Goal: Transaction & Acquisition: Obtain resource

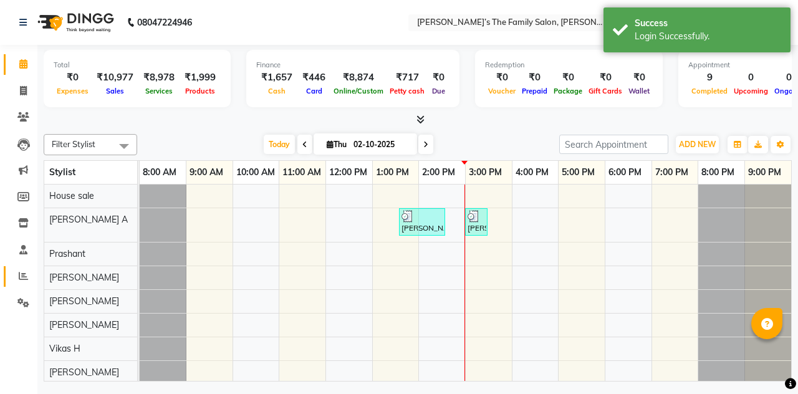
click at [20, 278] on icon at bounding box center [23, 275] width 9 height 9
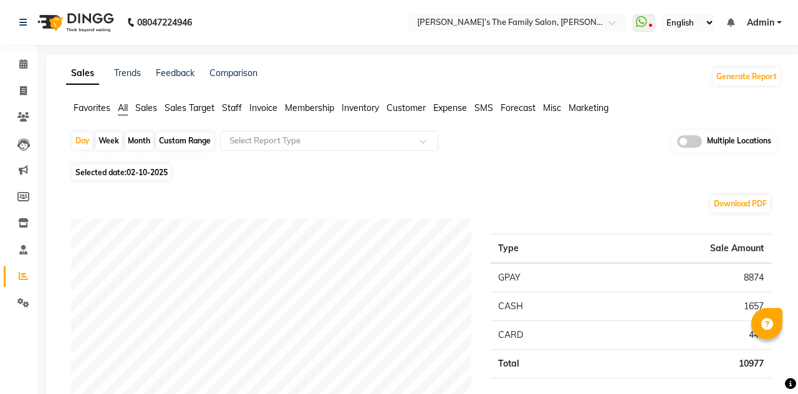
click at [129, 177] on span "Selected date: [DATE]" at bounding box center [121, 173] width 99 height 16
select select "10"
select select "2025"
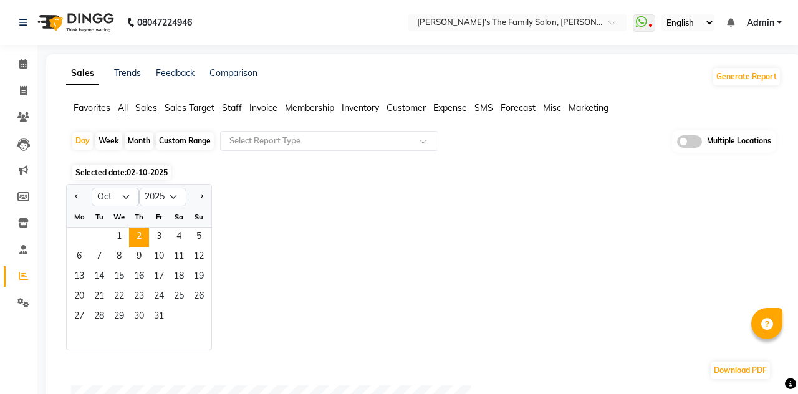
click at [132, 142] on div "Month" at bounding box center [139, 140] width 29 height 17
select select "10"
select select "2025"
click at [77, 196] on span "Previous month" at bounding box center [77, 196] width 4 height 4
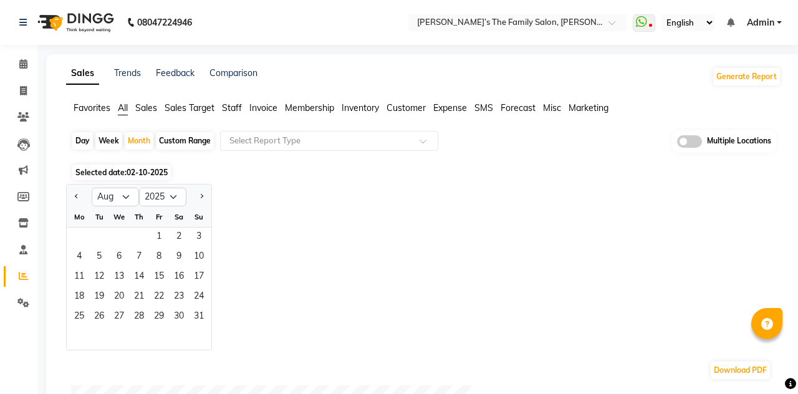
click at [77, 196] on span "Previous month" at bounding box center [77, 196] width 4 height 4
click at [75, 198] on button "Previous month" at bounding box center [77, 197] width 10 height 20
click at [77, 196] on span "Previous month" at bounding box center [77, 196] width 4 height 4
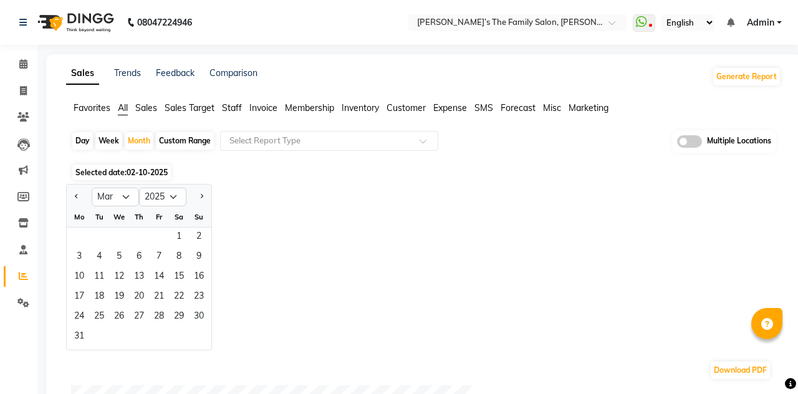
click at [77, 196] on span "Previous month" at bounding box center [77, 196] width 4 height 4
click at [75, 196] on span "Previous month" at bounding box center [77, 196] width 4 height 4
select select "12"
select select "2024"
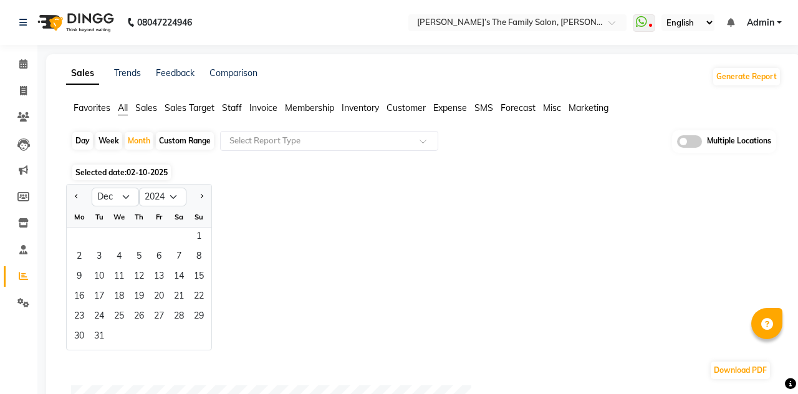
click at [75, 196] on span "Previous month" at bounding box center [77, 196] width 4 height 4
click at [201, 196] on span "Next month" at bounding box center [201, 196] width 4 height 4
select select "1"
select select "2025"
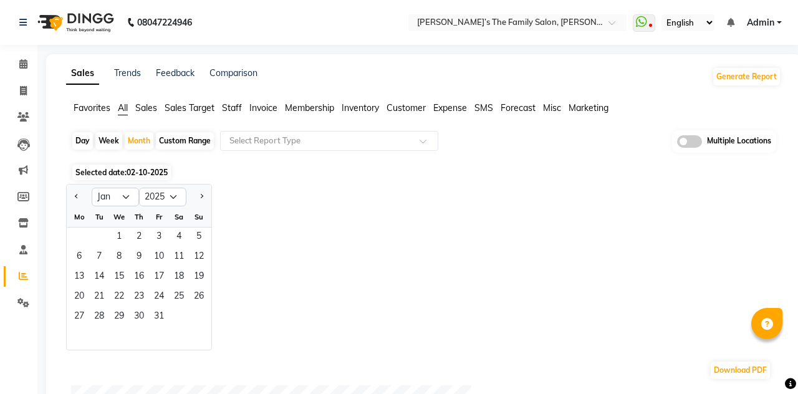
click at [74, 201] on button "Previous month" at bounding box center [77, 197] width 10 height 20
select select "12"
select select "2024"
click at [77, 196] on span "Previous month" at bounding box center [77, 196] width 4 height 4
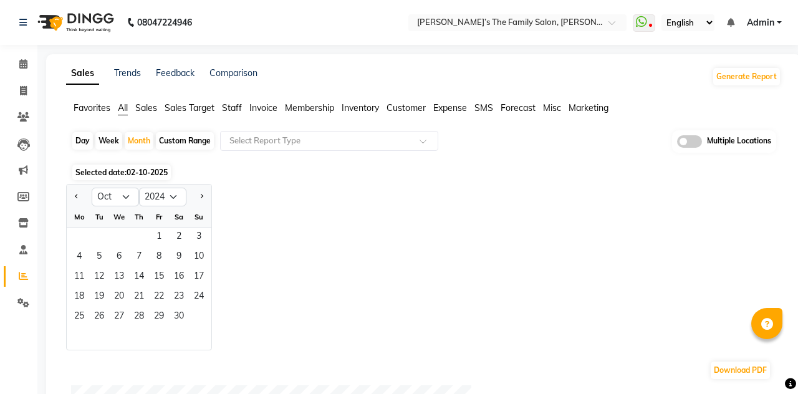
click at [79, 201] on button "Previous month" at bounding box center [77, 197] width 10 height 20
click at [77, 200] on button "Previous month" at bounding box center [77, 197] width 10 height 20
click at [77, 199] on button "Previous month" at bounding box center [77, 197] width 10 height 20
click at [77, 198] on button "Previous month" at bounding box center [77, 197] width 10 height 20
click at [76, 197] on span "Previous month" at bounding box center [77, 196] width 4 height 4
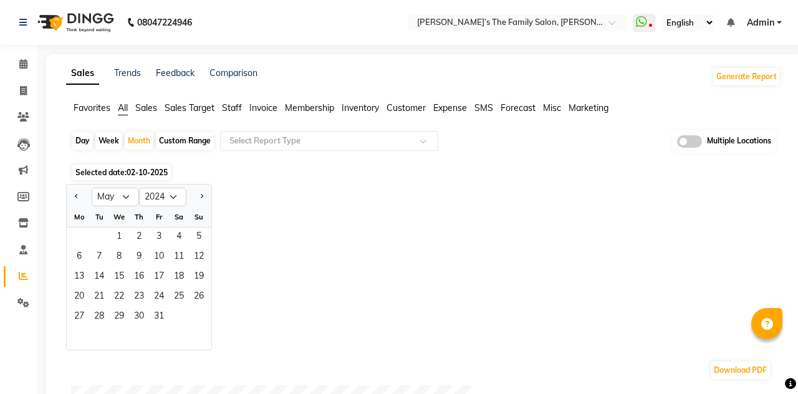
click at [75, 196] on span "Previous month" at bounding box center [77, 196] width 4 height 4
click at [77, 196] on span "Previous month" at bounding box center [77, 196] width 4 height 4
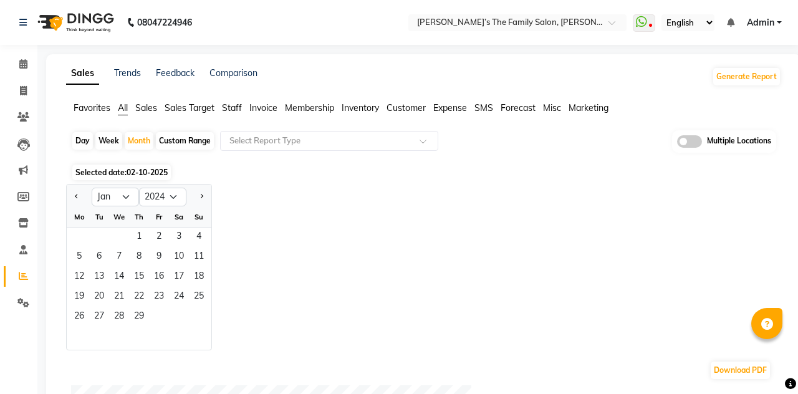
select select "12"
select select "2023"
click at [77, 196] on span "Previous month" at bounding box center [77, 196] width 4 height 4
click at [204, 201] on button "Next month" at bounding box center [201, 197] width 10 height 20
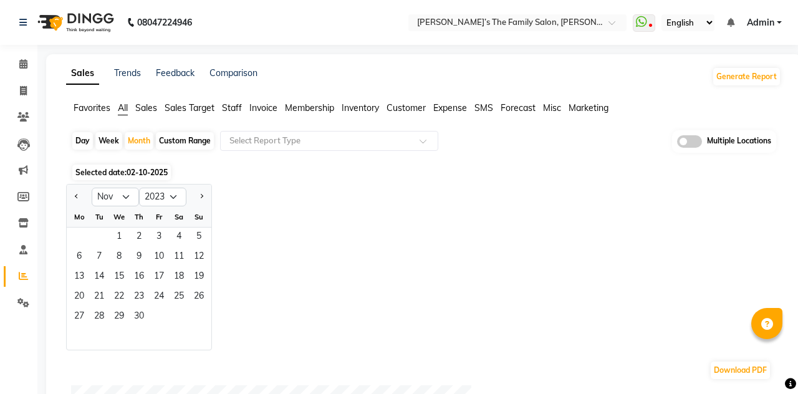
click at [204, 200] on button "Next month" at bounding box center [201, 197] width 10 height 20
click at [206, 201] on button "Next month" at bounding box center [201, 197] width 10 height 20
select select "1"
select select "2024"
click at [76, 237] on span "1" at bounding box center [79, 238] width 20 height 20
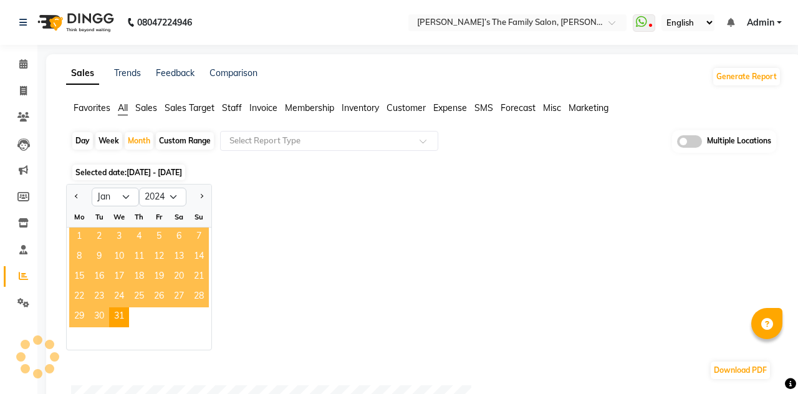
click at [203, 360] on div "Download PDF" at bounding box center [421, 370] width 700 height 20
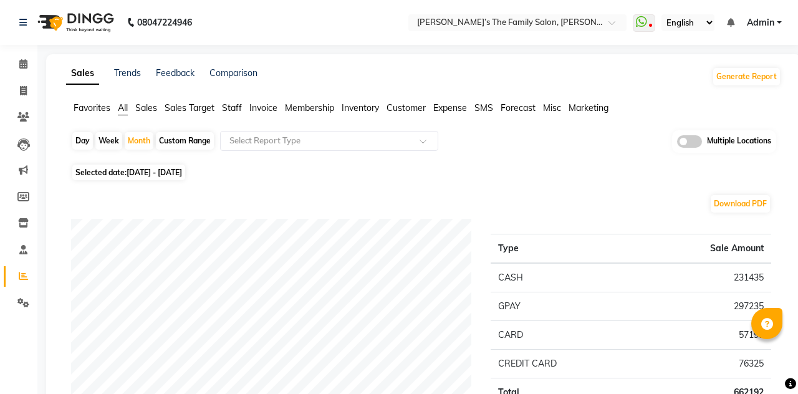
click at [204, 196] on div "Download PDF" at bounding box center [421, 204] width 700 height 20
click at [178, 147] on div "Custom Range" at bounding box center [185, 140] width 58 height 17
select select "2024"
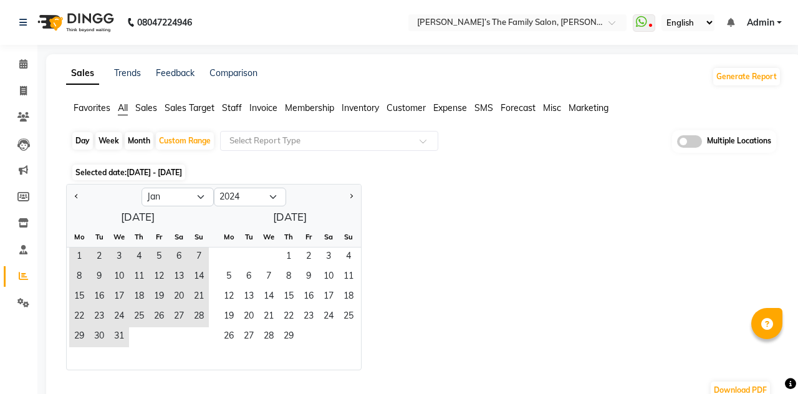
click at [77, 196] on span "Previous month" at bounding box center [77, 196] width 4 height 4
select select "12"
select select "2023"
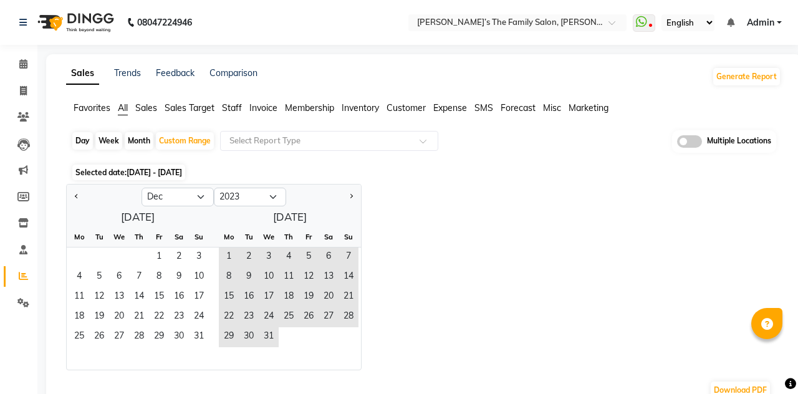
click at [77, 196] on span "Previous month" at bounding box center [77, 196] width 4 height 4
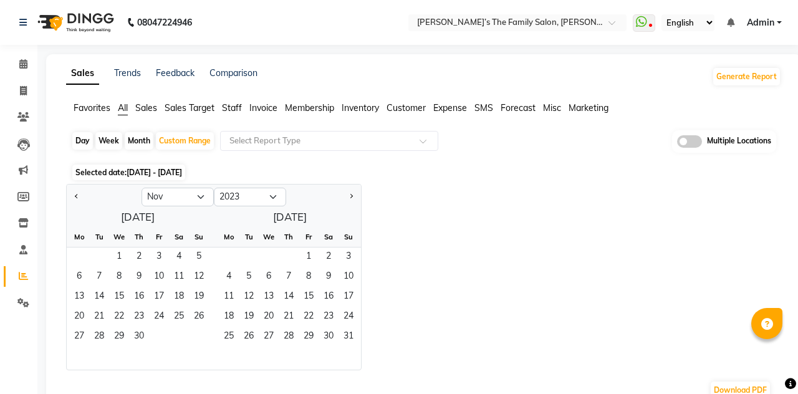
click at [77, 196] on span "Previous month" at bounding box center [77, 196] width 4 height 4
click at [74, 192] on button "Previous month" at bounding box center [77, 197] width 10 height 20
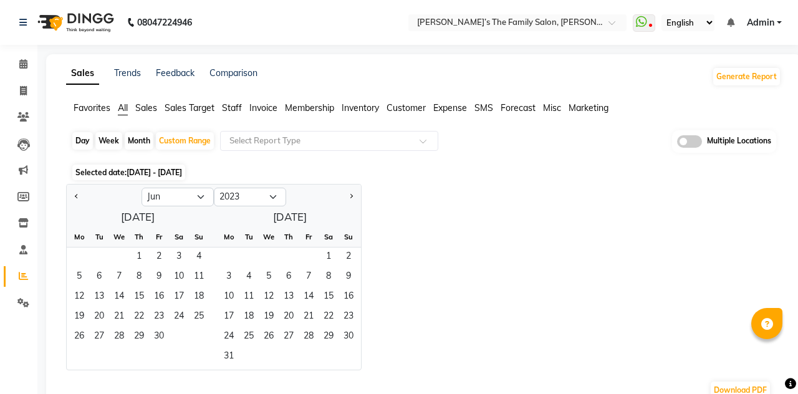
click at [77, 196] on span "Previous month" at bounding box center [77, 196] width 4 height 4
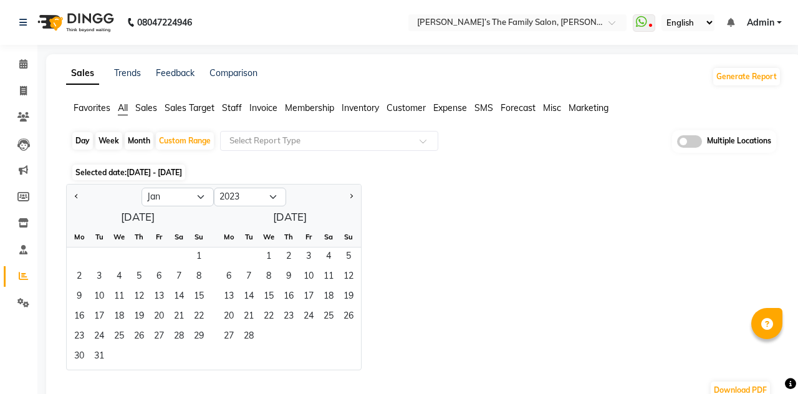
click at [348, 202] on button "Next month" at bounding box center [351, 197] width 10 height 20
click at [348, 197] on button "Next month" at bounding box center [351, 197] width 10 height 20
click at [346, 196] on button "Next month" at bounding box center [351, 197] width 10 height 20
click at [346, 195] on button "Next month" at bounding box center [351, 197] width 10 height 20
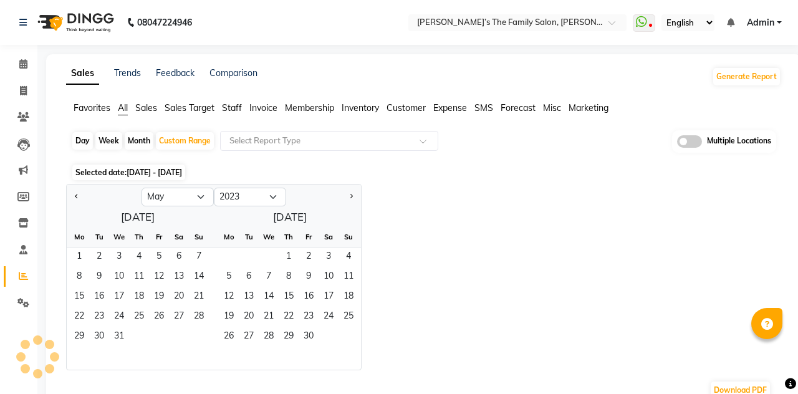
click at [347, 197] on button "Next month" at bounding box center [351, 197] width 10 height 20
click at [77, 196] on span "Previous month" at bounding box center [77, 196] width 4 height 4
click at [75, 196] on span "Previous month" at bounding box center [77, 196] width 4 height 4
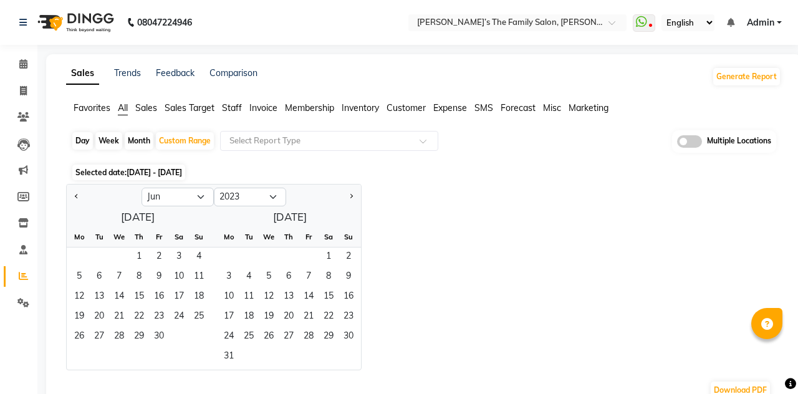
click at [77, 196] on span "Previous month" at bounding box center [77, 196] width 4 height 4
click at [347, 197] on button "Next month" at bounding box center [351, 197] width 10 height 20
click at [351, 196] on span "Next month" at bounding box center [351, 196] width 4 height 4
click at [347, 195] on button "Next month" at bounding box center [351, 197] width 10 height 20
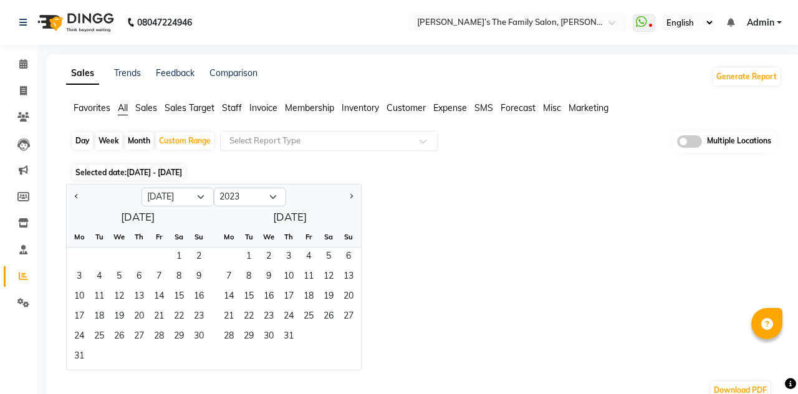
click at [348, 193] on button "Next month" at bounding box center [351, 197] width 10 height 20
click at [347, 192] on button "Next month" at bounding box center [351, 197] width 10 height 20
click at [350, 197] on span "Next month" at bounding box center [351, 196] width 4 height 4
click at [350, 196] on span "Next month" at bounding box center [351, 196] width 4 height 4
click at [346, 201] on button "Next month" at bounding box center [351, 197] width 10 height 20
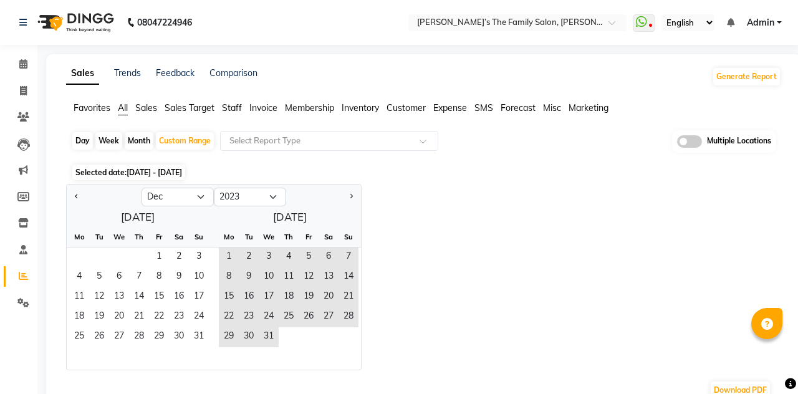
click at [350, 196] on span "Next month" at bounding box center [351, 196] width 4 height 4
select select "1"
select select "2024"
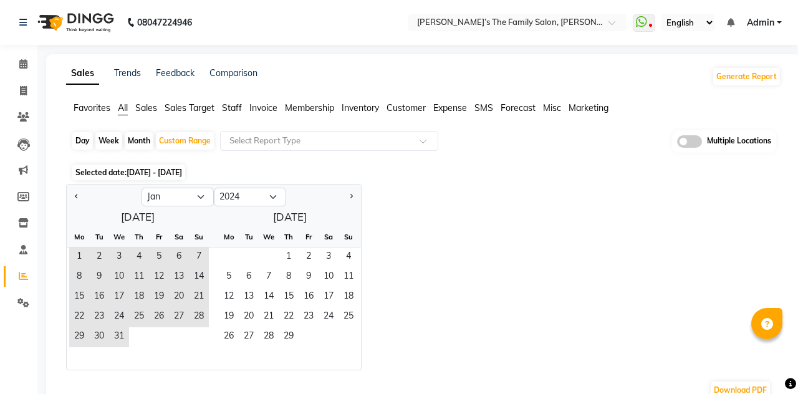
click at [80, 255] on span "1" at bounding box center [79, 258] width 20 height 20
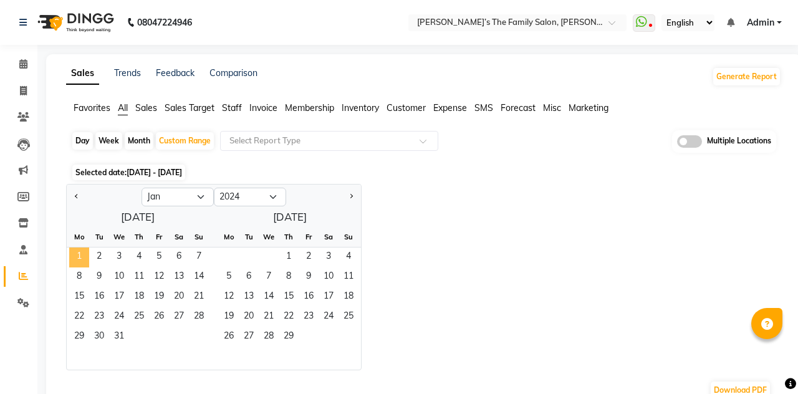
click at [350, 196] on span "Next month" at bounding box center [351, 196] width 4 height 4
click at [350, 200] on button "Next month" at bounding box center [351, 197] width 10 height 20
click at [349, 199] on button "Next month" at bounding box center [351, 197] width 10 height 20
click at [350, 201] on button "Next month" at bounding box center [351, 197] width 10 height 20
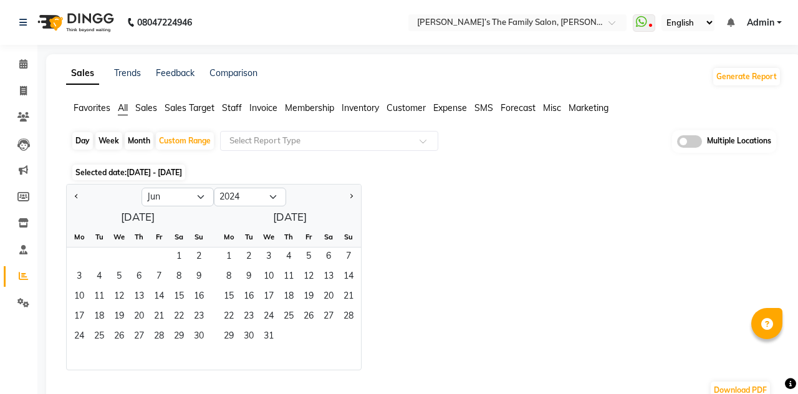
click at [350, 201] on button "Next month" at bounding box center [351, 197] width 10 height 20
click at [350, 196] on span "Next month" at bounding box center [351, 196] width 4 height 4
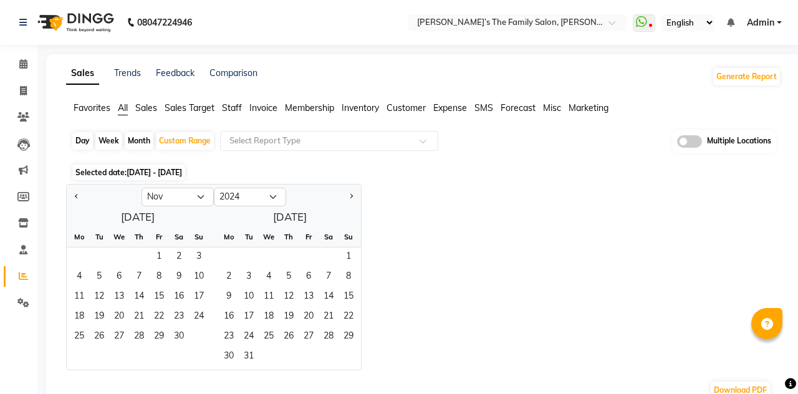
click at [350, 196] on span "Next month" at bounding box center [351, 196] width 4 height 4
click at [348, 198] on button "Next month" at bounding box center [351, 197] width 10 height 20
select select "1"
select select "2025"
click at [347, 197] on button "Next month" at bounding box center [351, 197] width 10 height 20
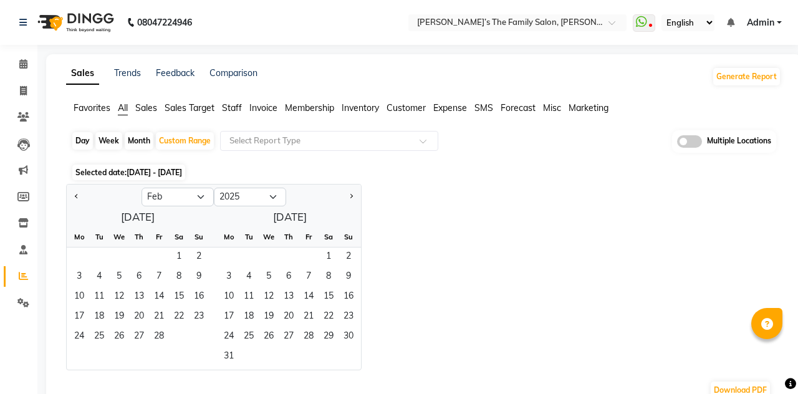
click at [350, 190] on button "Next month" at bounding box center [351, 197] width 10 height 20
click at [351, 195] on span "Next month" at bounding box center [351, 196] width 4 height 4
click at [350, 196] on span "Next month" at bounding box center [351, 196] width 4 height 4
click at [347, 202] on button "Next month" at bounding box center [351, 197] width 10 height 20
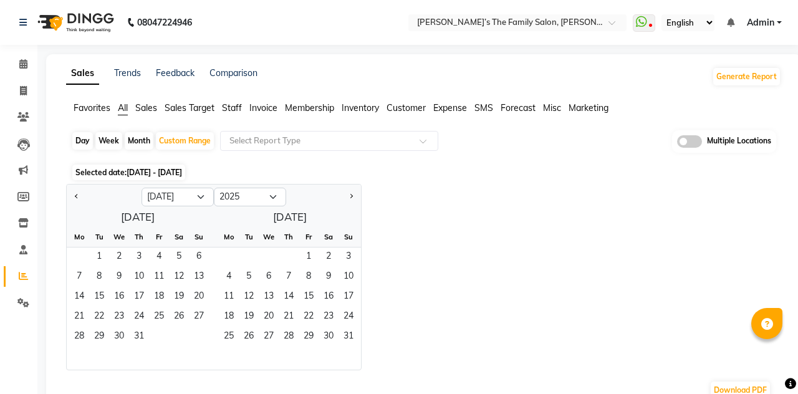
click at [348, 202] on button "Next month" at bounding box center [351, 197] width 10 height 20
select select "8"
click at [249, 337] on span "30" at bounding box center [249, 337] width 20 height 20
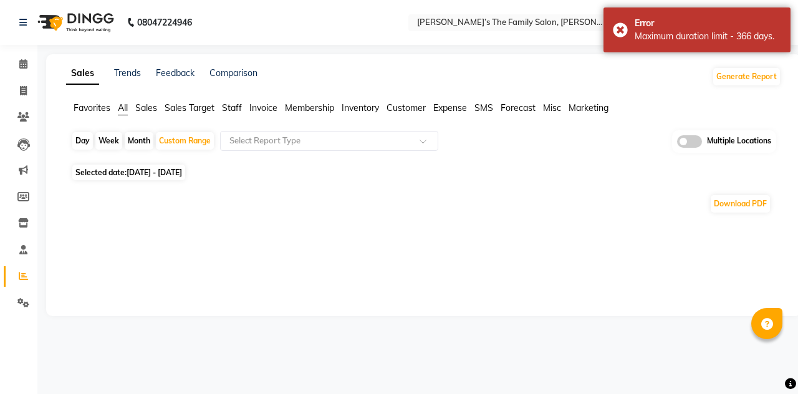
click at [156, 173] on span "[DATE] - [DATE]" at bounding box center [154, 172] width 55 height 9
select select "2024"
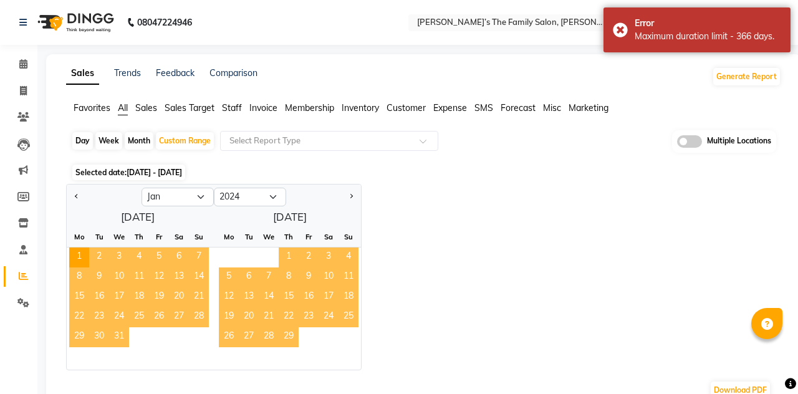
click at [350, 196] on span "Next month" at bounding box center [351, 196] width 4 height 4
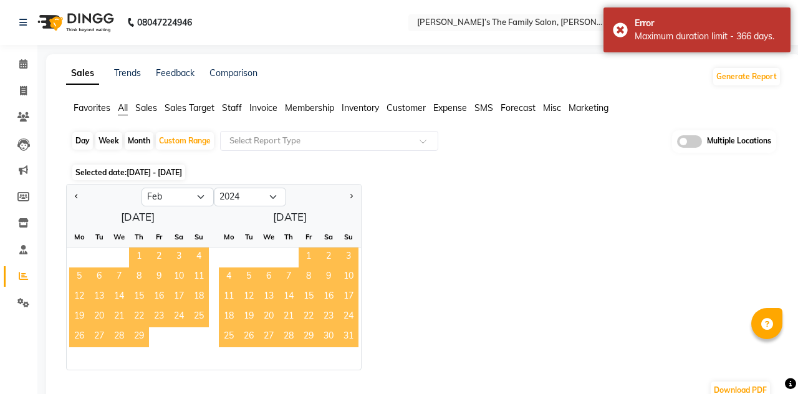
click at [337, 195] on div at bounding box center [323, 197] width 75 height 20
click at [338, 196] on div at bounding box center [323, 197] width 75 height 20
click at [346, 198] on button "Next month" at bounding box center [351, 197] width 10 height 20
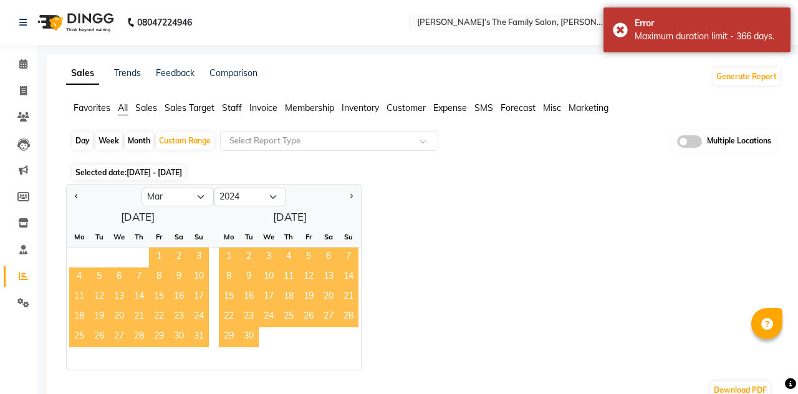
click at [349, 204] on button "Next month" at bounding box center [351, 197] width 10 height 20
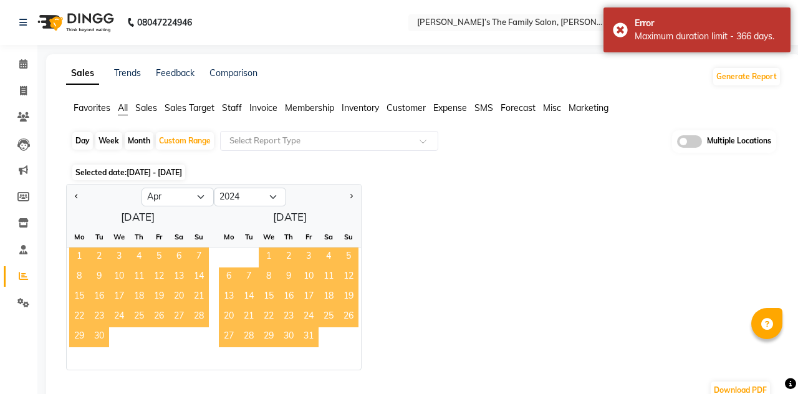
click at [346, 203] on button "Next month" at bounding box center [351, 197] width 10 height 20
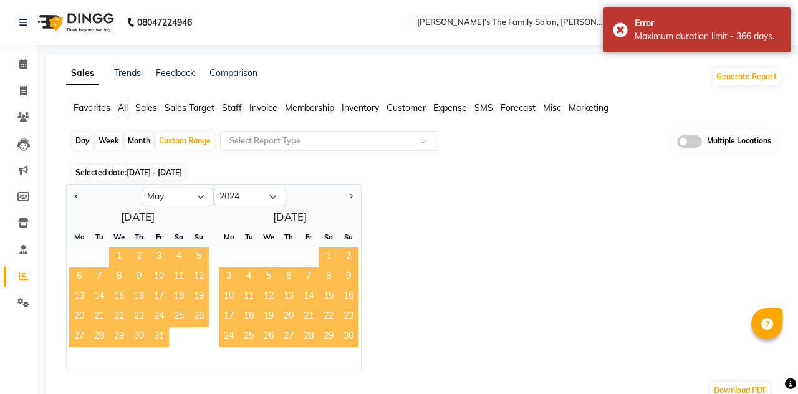
click at [346, 201] on button "Next month" at bounding box center [351, 197] width 10 height 20
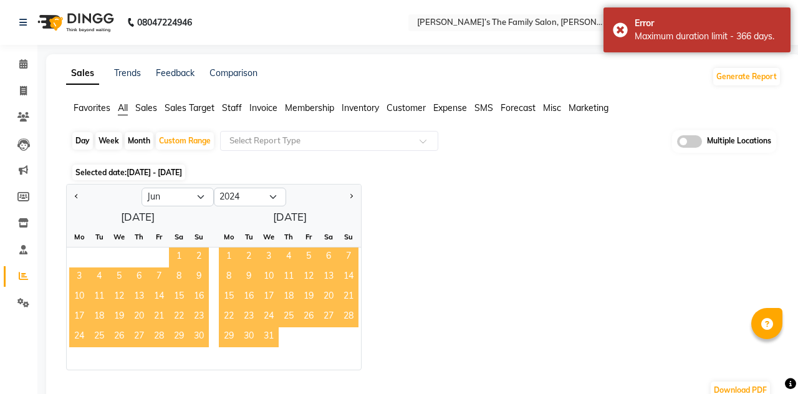
click at [348, 203] on button "Next month" at bounding box center [351, 197] width 10 height 20
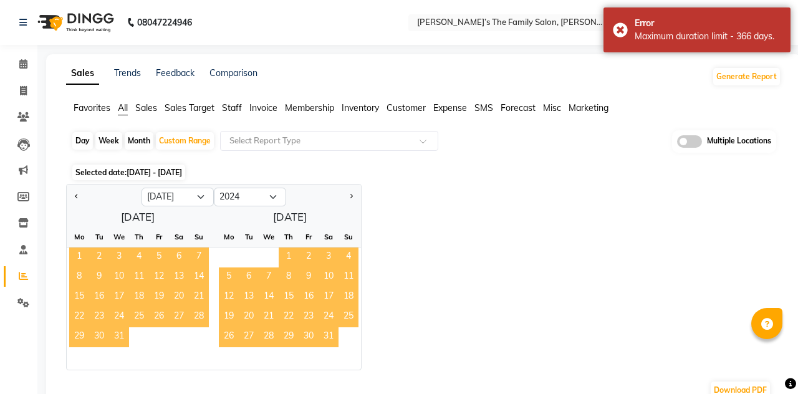
click at [349, 203] on button "Next month" at bounding box center [351, 197] width 10 height 20
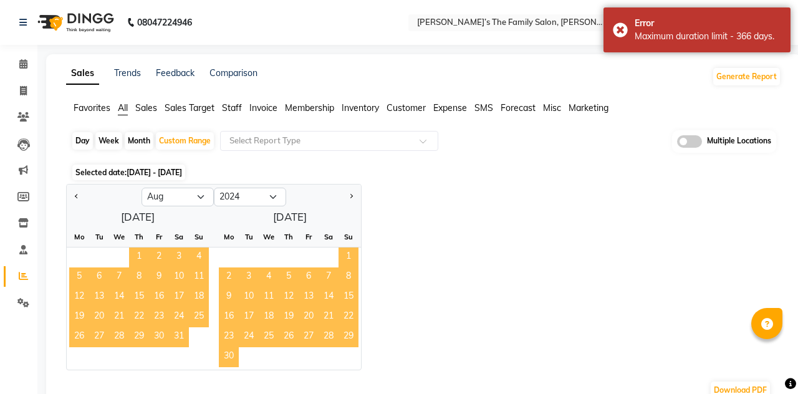
click at [337, 197] on div at bounding box center [323, 197] width 75 height 20
click at [350, 196] on span "Next month" at bounding box center [351, 196] width 4 height 4
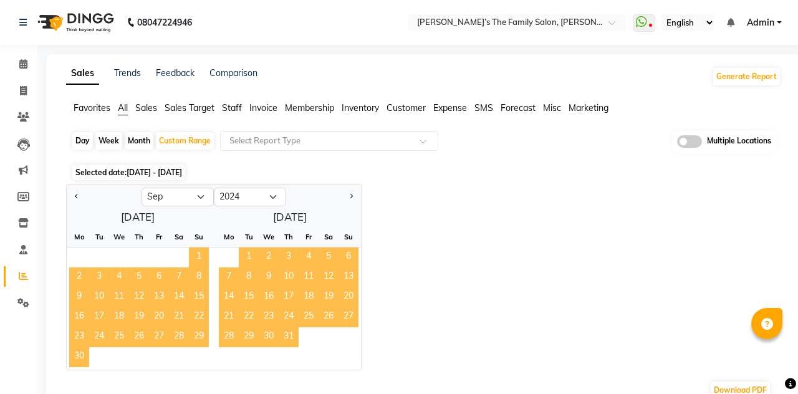
click at [350, 196] on span "Next month" at bounding box center [351, 196] width 4 height 4
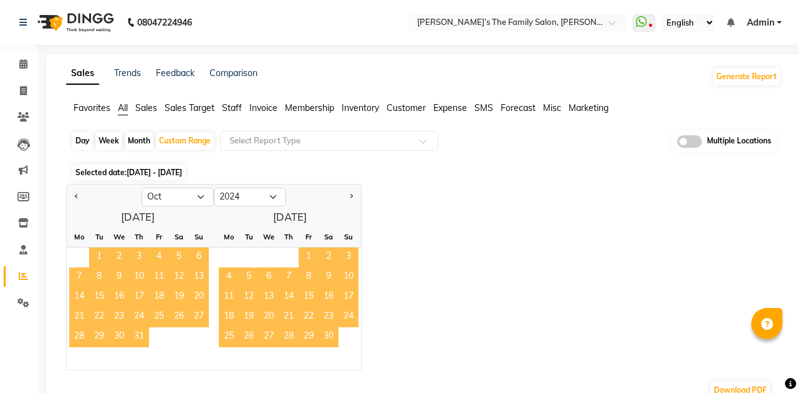
click at [350, 196] on span "Next month" at bounding box center [351, 196] width 4 height 4
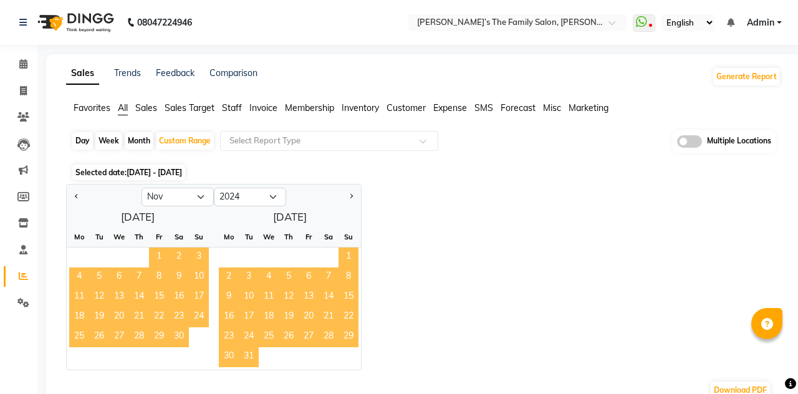
click at [349, 203] on button "Next month" at bounding box center [351, 197] width 10 height 20
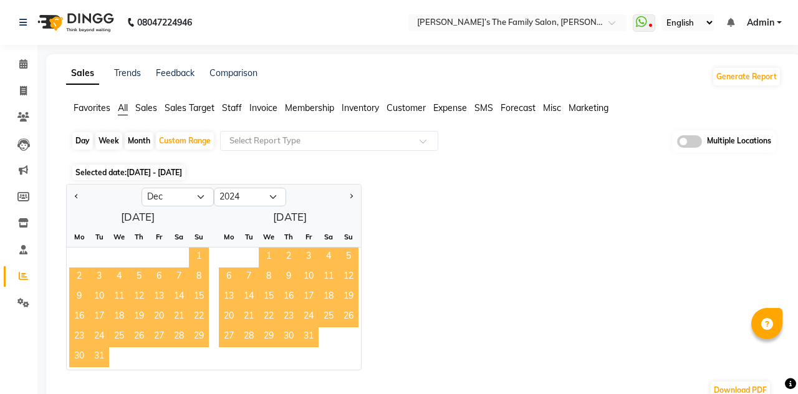
click at [105, 362] on span "31" at bounding box center [99, 357] width 20 height 20
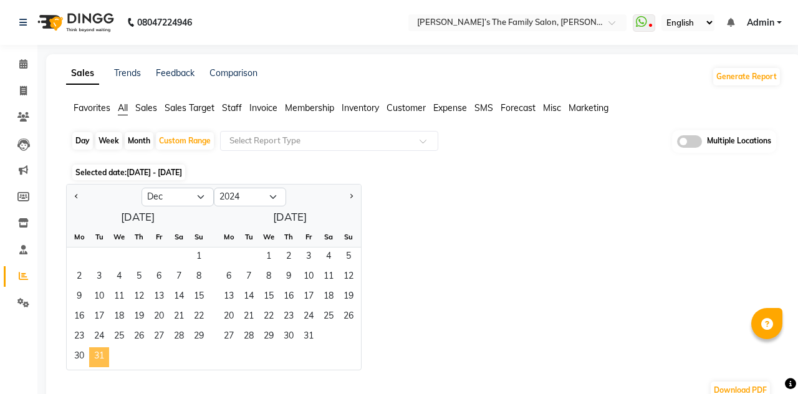
click at [74, 200] on button "Previous month" at bounding box center [77, 197] width 10 height 20
click at [74, 199] on button "Previous month" at bounding box center [77, 197] width 10 height 20
click at [74, 200] on button "Previous month" at bounding box center [77, 197] width 10 height 20
click at [72, 200] on button "Previous month" at bounding box center [77, 197] width 10 height 20
click at [65, 198] on app-reports "Favorites All Sales Sales Target Staff Invoice Membership Inventory Customer Ex…" at bounding box center [424, 256] width 730 height 309
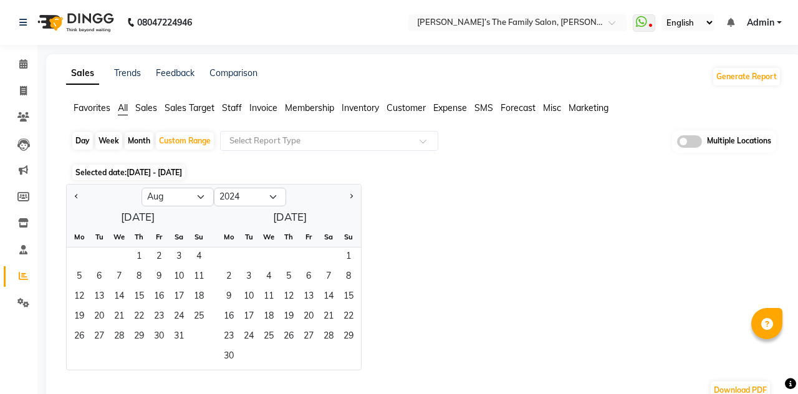
click at [64, 198] on app-reports "Favorites All Sales Sales Target Staff Invoice Membership Inventory Customer Ex…" at bounding box center [424, 256] width 730 height 309
click at [62, 196] on app-reports "Favorites All Sales Sales Target Staff Invoice Membership Inventory Customer Ex…" at bounding box center [424, 256] width 730 height 309
click at [72, 196] on button "Previous month" at bounding box center [77, 197] width 10 height 20
click at [77, 196] on span "Previous month" at bounding box center [77, 196] width 4 height 4
click at [75, 196] on span "Previous month" at bounding box center [77, 196] width 4 height 4
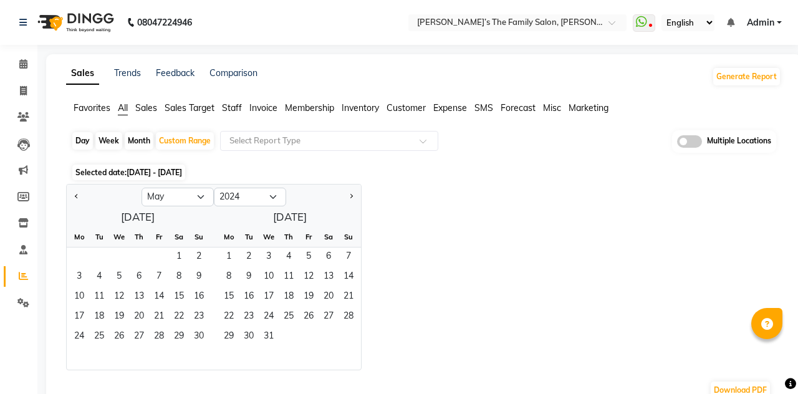
click at [77, 196] on span "Previous month" at bounding box center [77, 196] width 4 height 4
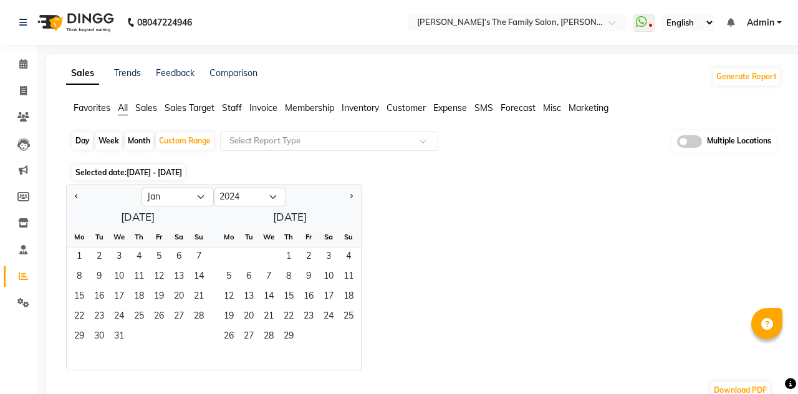
select select "12"
select select "2023"
click at [228, 254] on span "1" at bounding box center [229, 258] width 20 height 20
select select "1"
select select "2024"
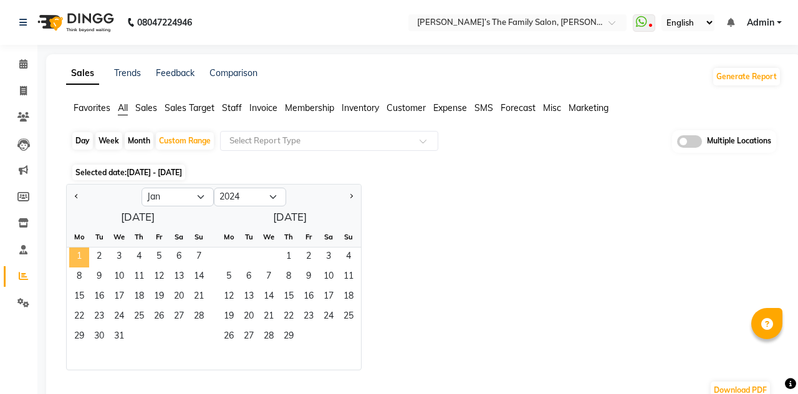
click at [433, 279] on div "Jan Feb Mar Apr May Jun [DATE] Aug Sep Oct Nov [DATE] 2015 2016 2017 2018 2019 …" at bounding box center [423, 277] width 715 height 186
click at [353, 201] on button "Next month" at bounding box center [351, 197] width 10 height 20
click at [352, 201] on button "Next month" at bounding box center [351, 197] width 10 height 20
click at [350, 196] on span "Next month" at bounding box center [351, 196] width 4 height 4
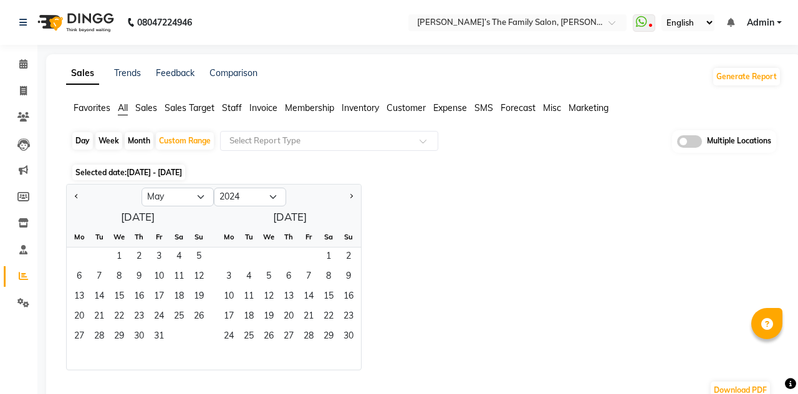
click at [350, 196] on span "Next month" at bounding box center [351, 196] width 4 height 4
click at [350, 198] on button "Next month" at bounding box center [351, 197] width 10 height 20
click at [350, 196] on span "Next month" at bounding box center [351, 196] width 4 height 4
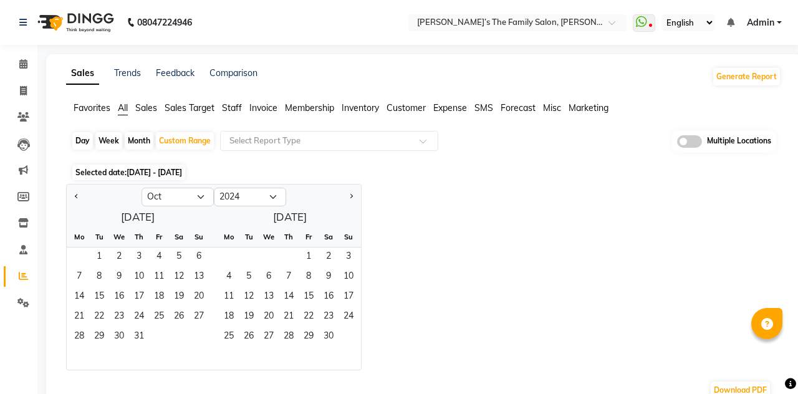
click at [350, 196] on span "Next month" at bounding box center [351, 196] width 4 height 4
select select "1"
select select "2025"
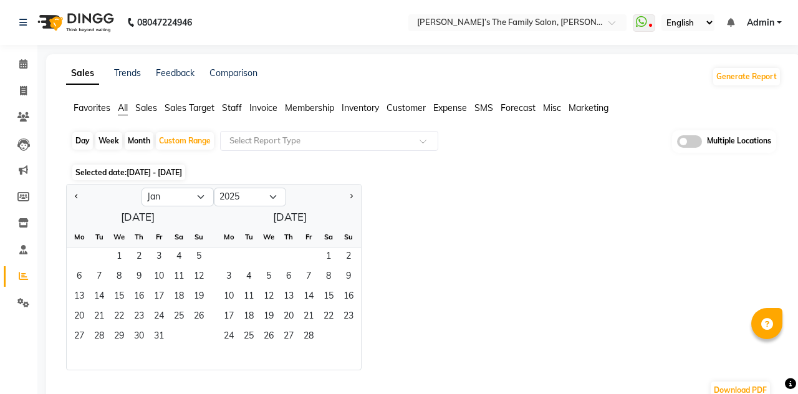
click at [350, 196] on span "Next month" at bounding box center [351, 196] width 4 height 4
click at [348, 197] on button "Next month" at bounding box center [351, 197] width 10 height 20
click at [60, 196] on app-reports "Favorites All Sales Sales Target Staff Invoice Membership Inventory Customer Ex…" at bounding box center [424, 256] width 730 height 309
click at [77, 196] on span "Previous month" at bounding box center [77, 196] width 4 height 4
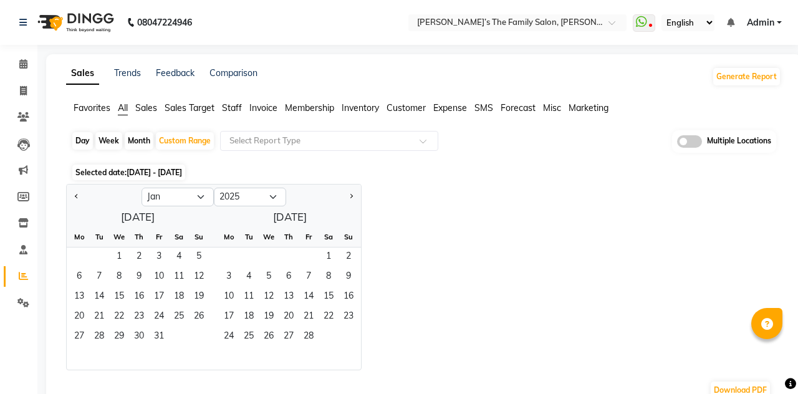
click at [77, 196] on span "Previous month" at bounding box center [77, 196] width 4 height 4
select select "12"
select select "2024"
click at [101, 360] on span "31" at bounding box center [99, 357] width 20 height 20
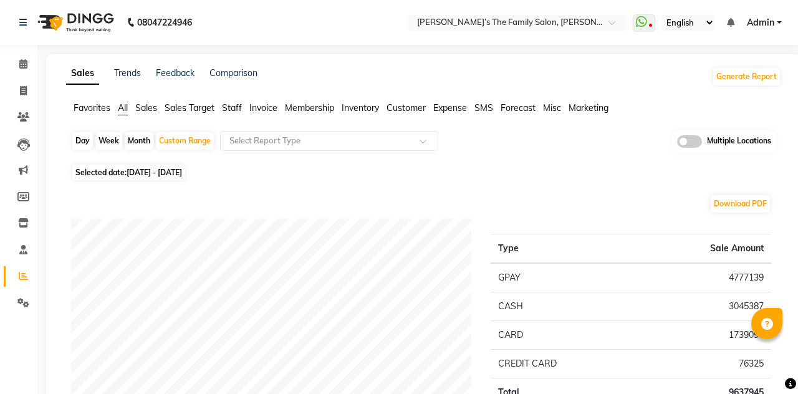
click at [409, 108] on span "Customer" at bounding box center [406, 107] width 39 height 11
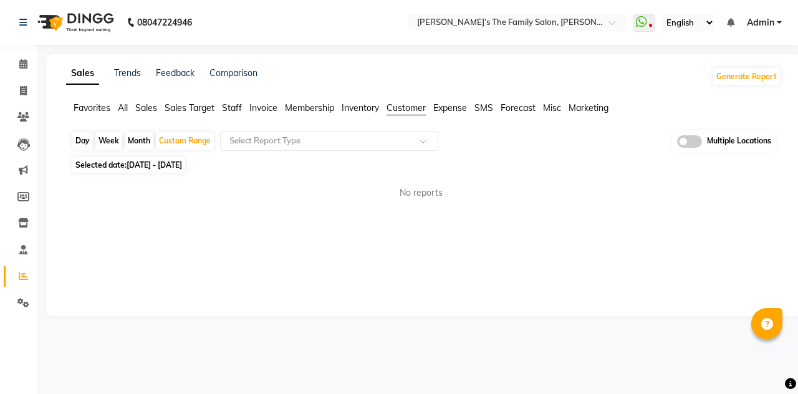
click at [293, 145] on input "text" at bounding box center [317, 141] width 180 height 12
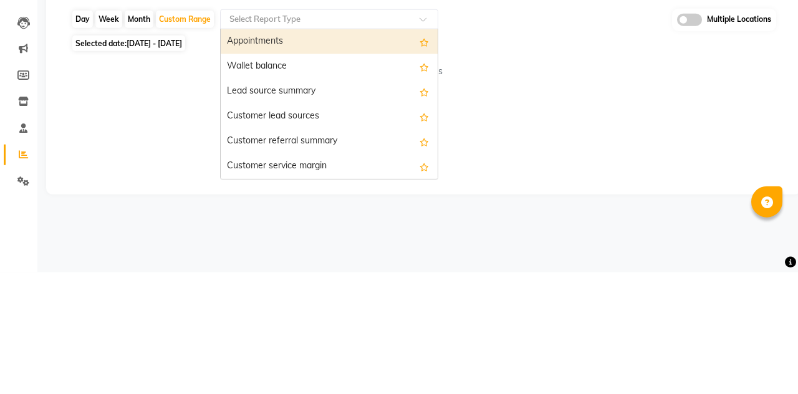
click at [275, 241] on div "Customer lead sources" at bounding box center [329, 238] width 217 height 25
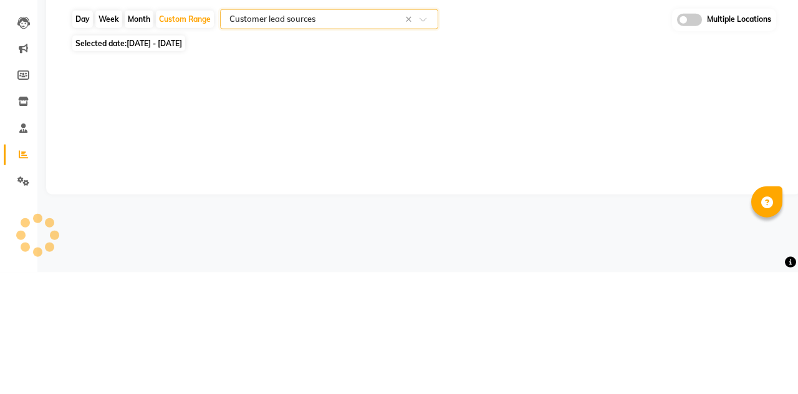
select select "full_report"
select select "csv"
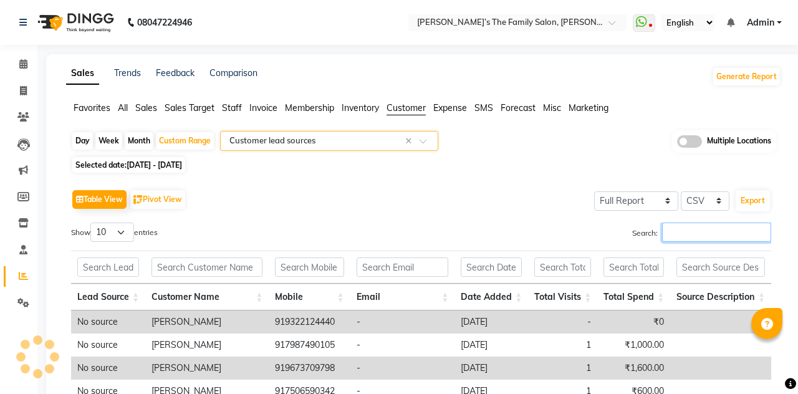
click at [498, 233] on input "Search:" at bounding box center [716, 232] width 109 height 19
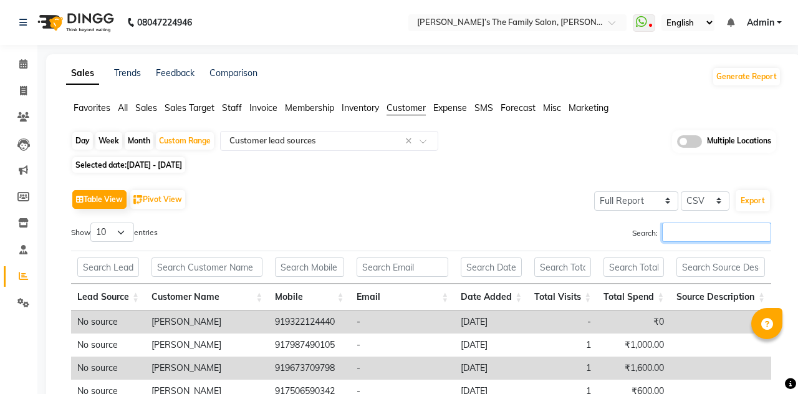
click at [498, 236] on input "Search:" at bounding box center [716, 232] width 109 height 19
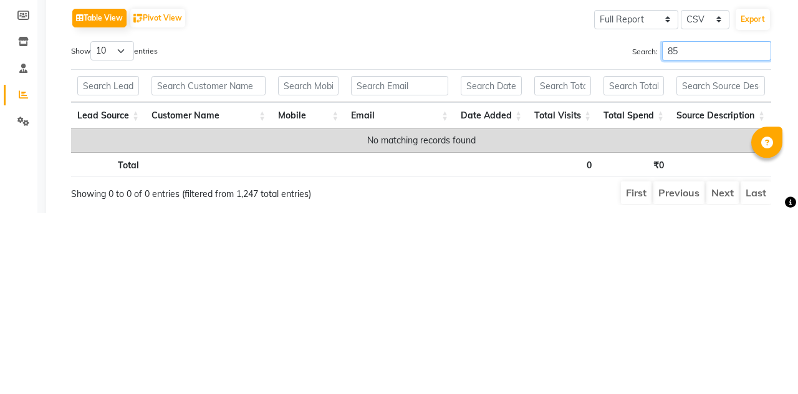
type input "8"
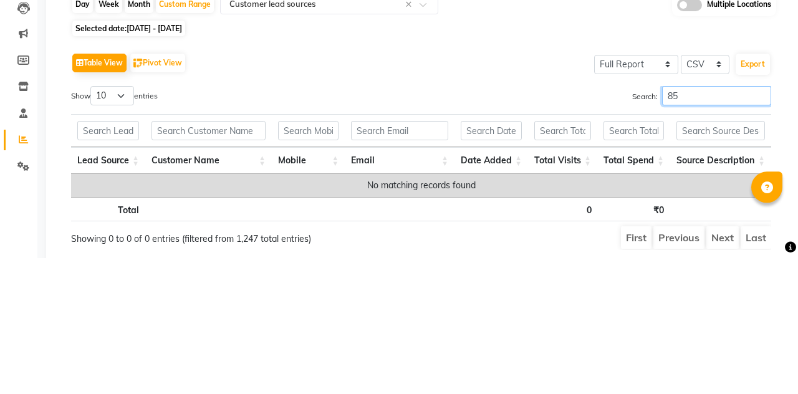
type input "8"
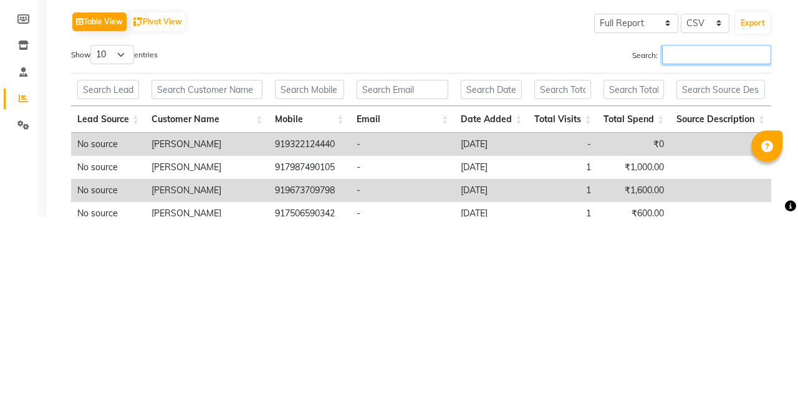
click at [498, 230] on input "Search:" at bounding box center [716, 232] width 109 height 19
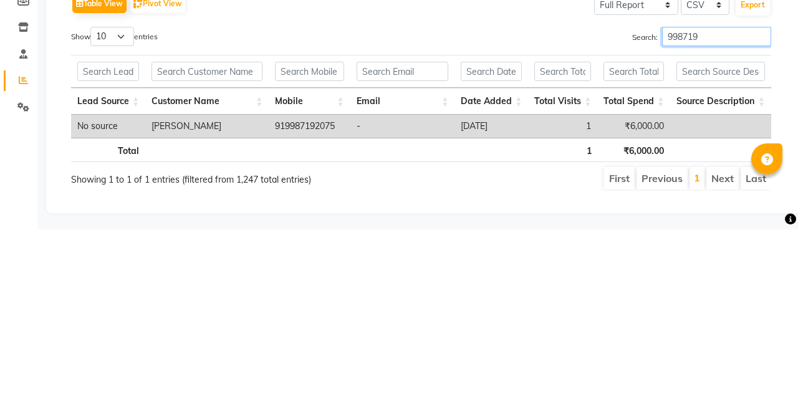
scroll to position [31, 0]
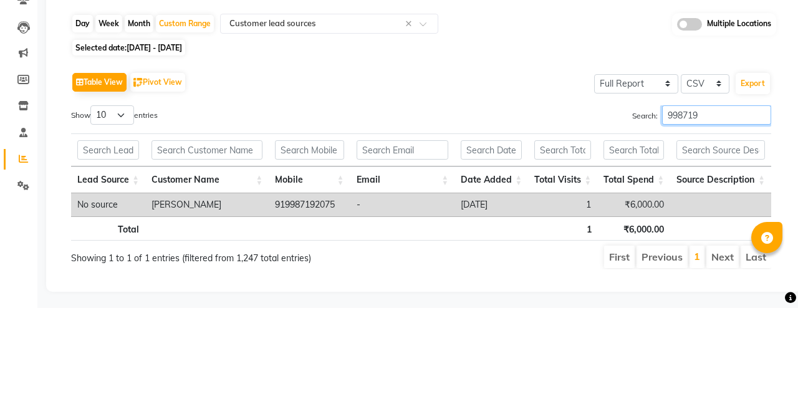
type input "998719"
click at [162, 136] on span "[DATE] - [DATE]" at bounding box center [154, 133] width 55 height 9
select select "2024"
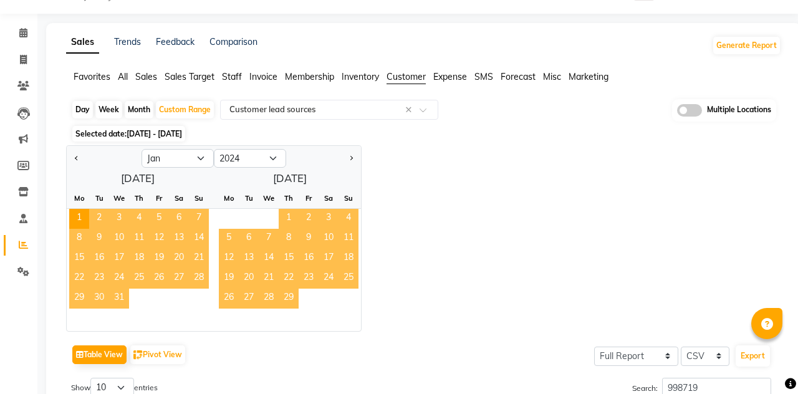
click at [353, 161] on button "Next month" at bounding box center [351, 158] width 10 height 20
select select "2"
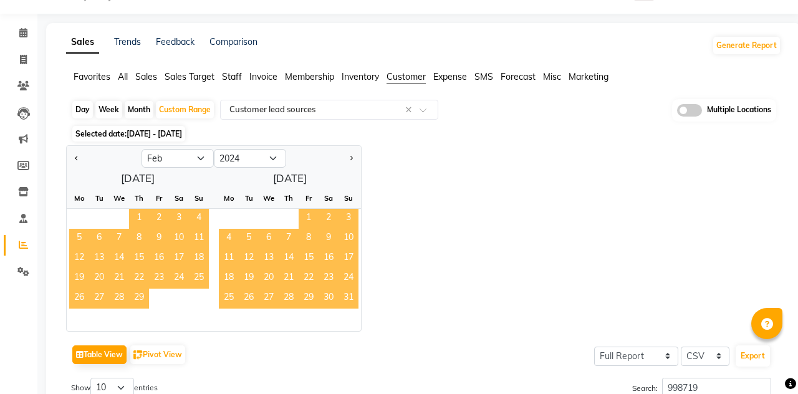
click at [140, 113] on div "Month" at bounding box center [139, 109] width 29 height 17
select select "2024"
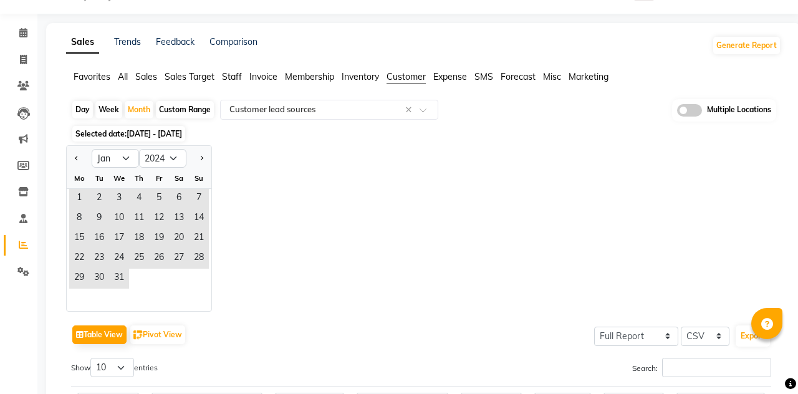
click at [181, 112] on div "Custom Range" at bounding box center [185, 109] width 58 height 17
select select "2024"
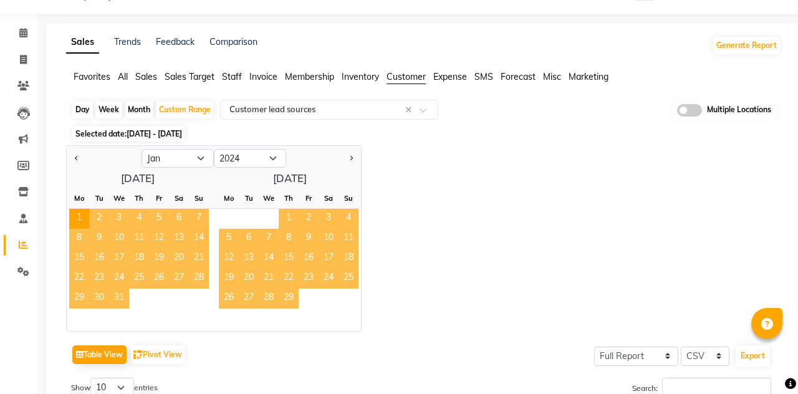
click at [174, 107] on div "Custom Range" at bounding box center [185, 109] width 58 height 17
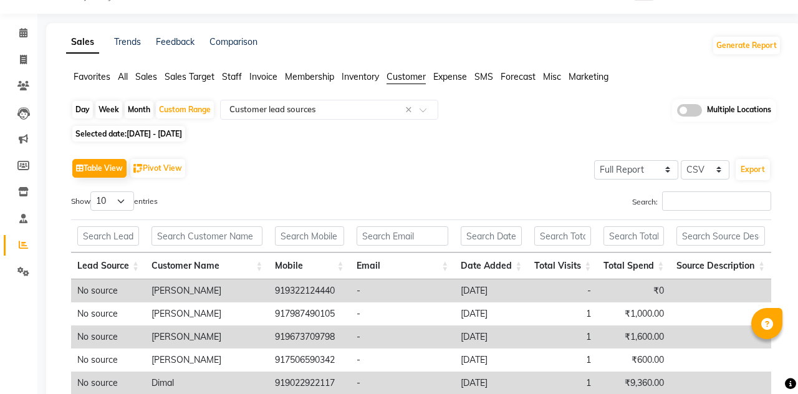
click at [150, 134] on span "[DATE] - [DATE]" at bounding box center [154, 133] width 55 height 9
select select "2024"
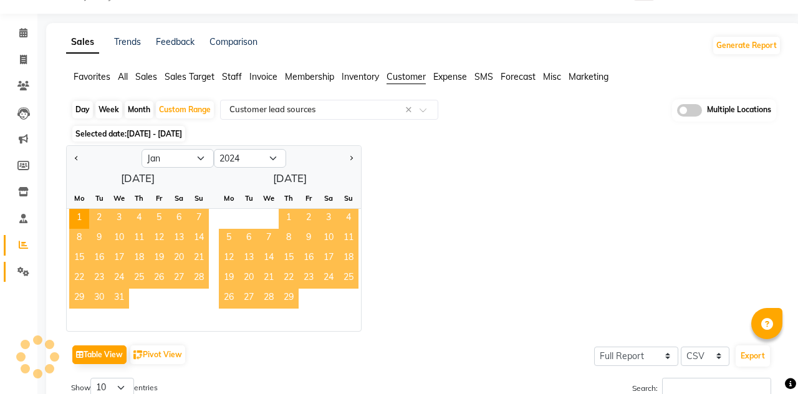
click at [22, 279] on link "Settings" at bounding box center [19, 272] width 30 height 21
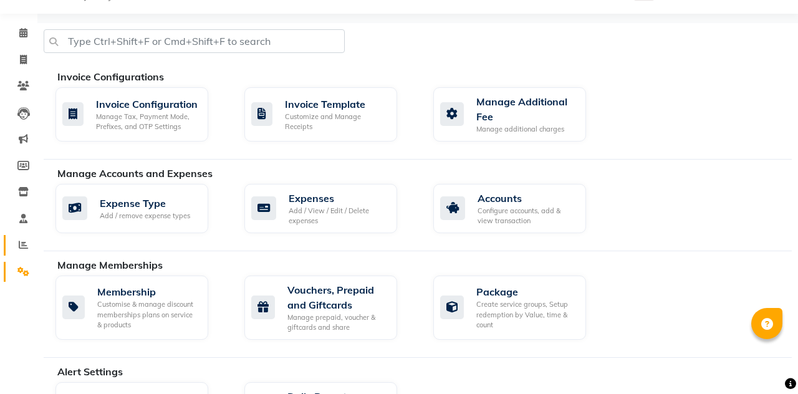
click at [22, 247] on icon at bounding box center [23, 244] width 9 height 9
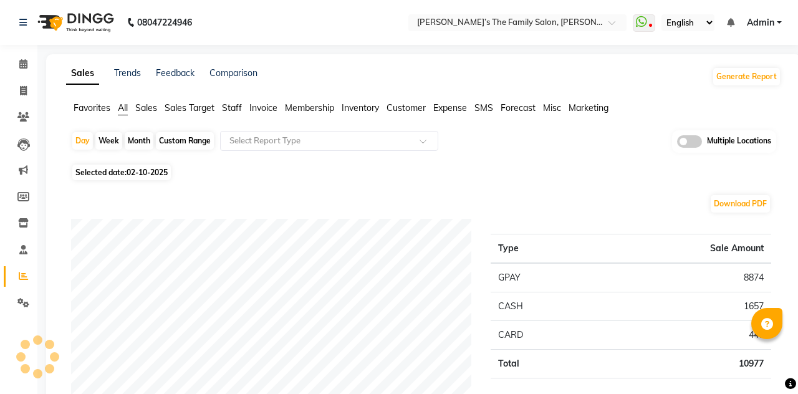
click at [137, 143] on div "Month" at bounding box center [139, 140] width 29 height 17
select select "10"
select select "2025"
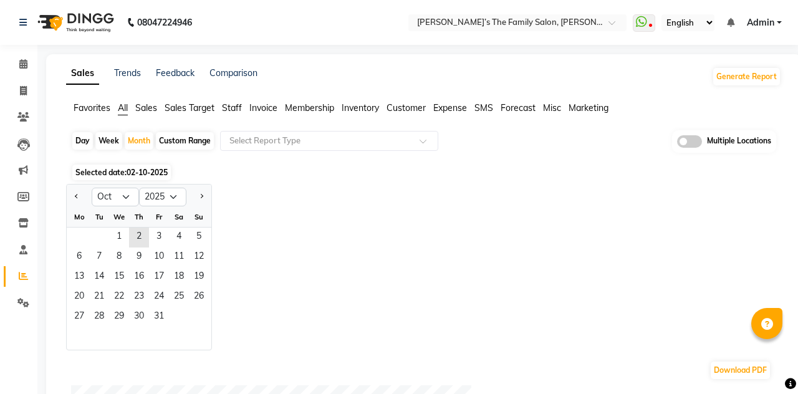
click at [175, 135] on div "Custom Range" at bounding box center [185, 140] width 58 height 17
select select "10"
select select "2025"
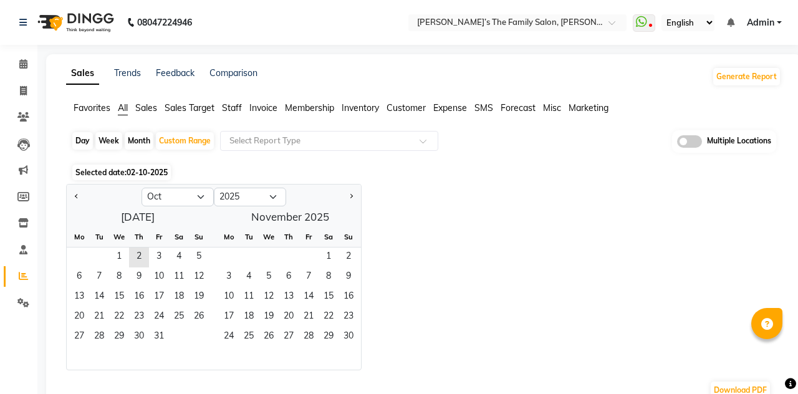
click at [77, 196] on span "Previous month" at bounding box center [77, 196] width 4 height 4
click at [79, 201] on button "Previous month" at bounding box center [77, 197] width 10 height 20
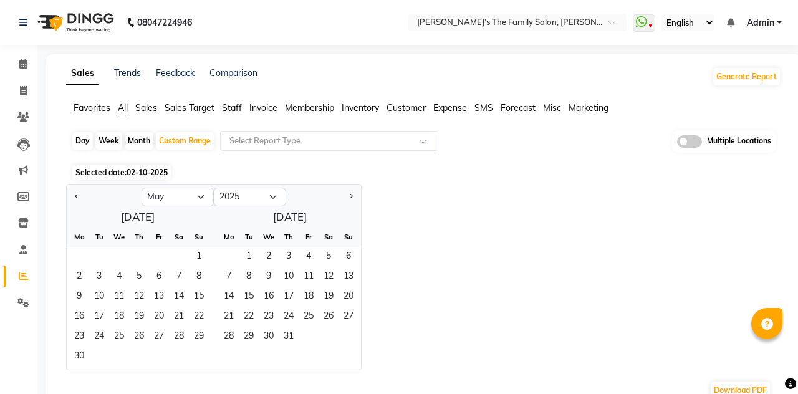
click at [76, 202] on button "Previous month" at bounding box center [77, 197] width 10 height 20
click at [75, 203] on button "Previous month" at bounding box center [77, 197] width 10 height 20
click at [76, 201] on button "Previous month" at bounding box center [77, 197] width 10 height 20
click at [77, 196] on span "Previous month" at bounding box center [77, 196] width 4 height 4
click at [76, 200] on button "Previous month" at bounding box center [77, 197] width 10 height 20
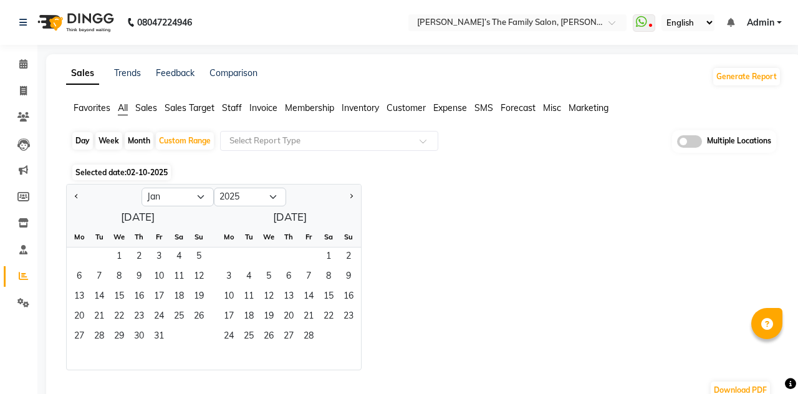
select select "12"
select select "2024"
click at [264, 258] on span "1" at bounding box center [269, 258] width 20 height 20
select select "1"
select select "2025"
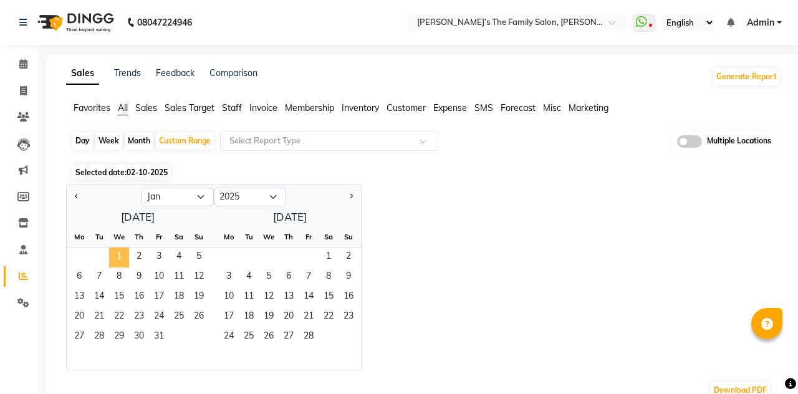
click at [350, 200] on button "Next month" at bounding box center [351, 197] width 10 height 20
click at [345, 204] on div at bounding box center [323, 197] width 75 height 20
click at [347, 202] on button "Next month" at bounding box center [351, 197] width 10 height 20
click at [349, 204] on button "Next month" at bounding box center [351, 197] width 10 height 20
click at [347, 201] on button "Next month" at bounding box center [351, 197] width 10 height 20
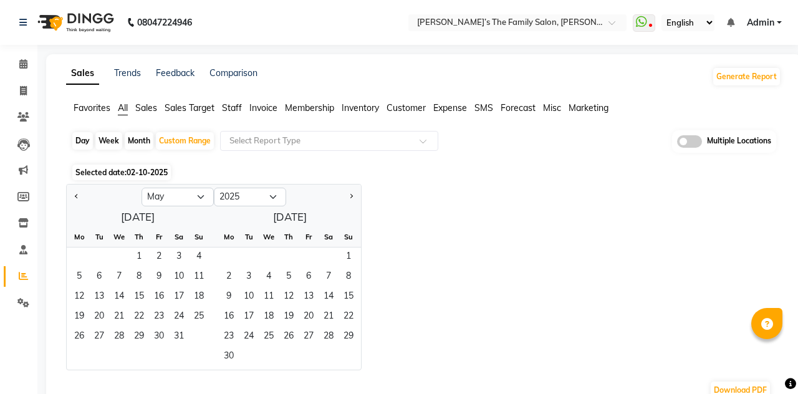
click at [348, 201] on button "Next month" at bounding box center [351, 197] width 10 height 20
click at [346, 201] on button "Next month" at bounding box center [351, 197] width 10 height 20
click at [352, 193] on button "Next month" at bounding box center [351, 197] width 10 height 20
click at [350, 196] on span "Next month" at bounding box center [351, 196] width 4 height 4
click at [348, 197] on button "Next month" at bounding box center [351, 197] width 10 height 20
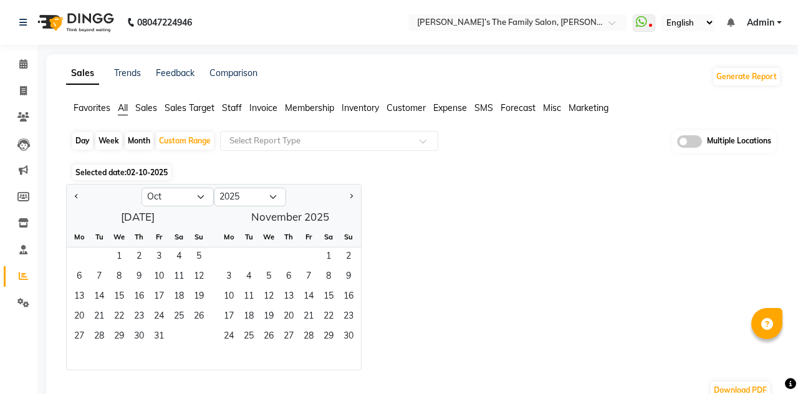
click at [350, 196] on span "Next month" at bounding box center [351, 196] width 4 height 4
click at [349, 203] on button "Next month" at bounding box center [351, 197] width 10 height 20
click at [346, 202] on button "Next month" at bounding box center [351, 197] width 10 height 20
select select "1"
select select "2026"
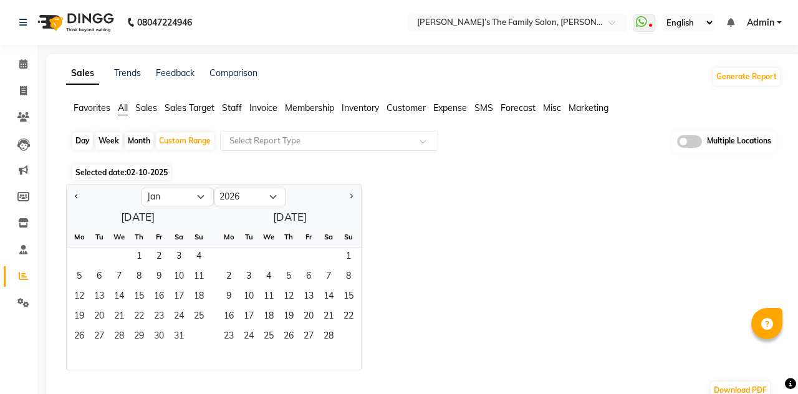
click at [350, 196] on span "Next month" at bounding box center [351, 196] width 4 height 4
click at [350, 203] on button "Next month" at bounding box center [351, 197] width 10 height 20
click at [350, 197] on span "Next month" at bounding box center [351, 196] width 4 height 4
click at [73, 201] on button "Previous month" at bounding box center [77, 197] width 10 height 20
click at [80, 198] on button "Previous month" at bounding box center [77, 197] width 10 height 20
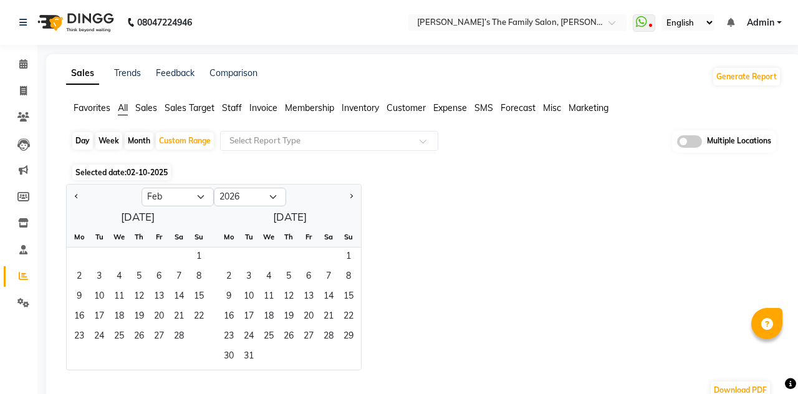
click at [81, 203] on button "Previous month" at bounding box center [77, 197] width 10 height 20
click at [88, 200] on div at bounding box center [104, 197] width 75 height 20
click at [77, 202] on button "Previous month" at bounding box center [77, 197] width 10 height 20
select select "12"
select select "2025"
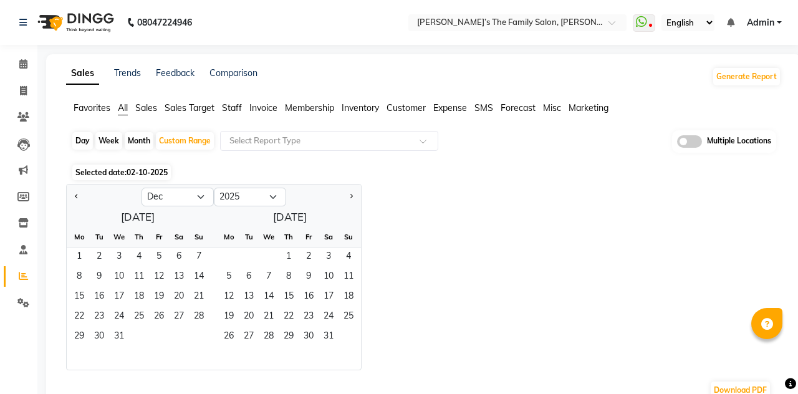
click at [120, 339] on span "31" at bounding box center [119, 337] width 20 height 20
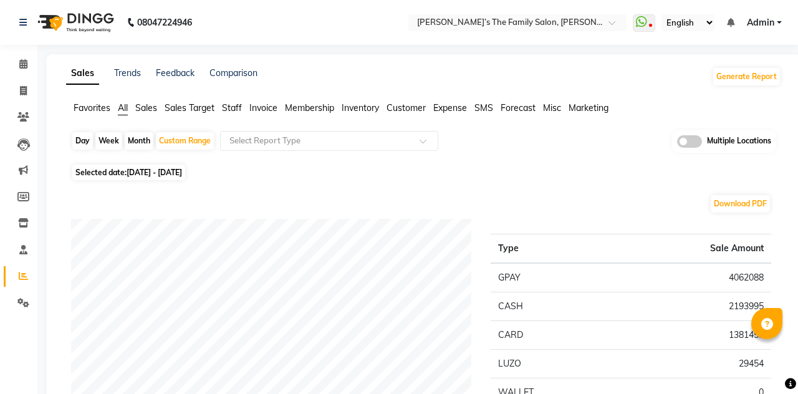
click at [403, 111] on span "Customer" at bounding box center [406, 107] width 39 height 11
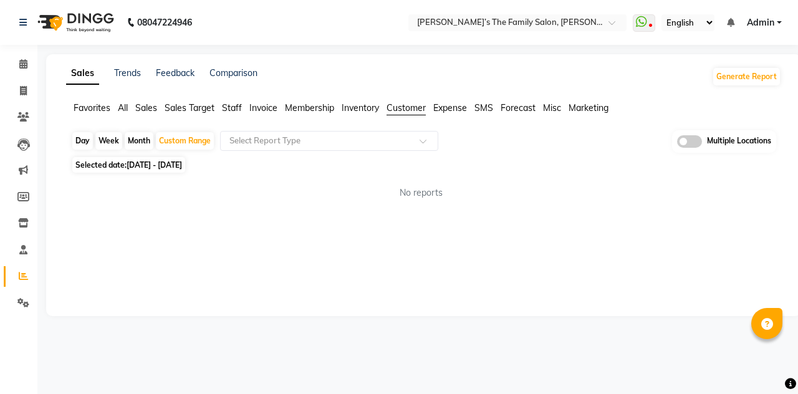
click at [290, 143] on input "text" at bounding box center [317, 141] width 180 height 12
click at [420, 145] on span at bounding box center [428, 144] width 16 height 12
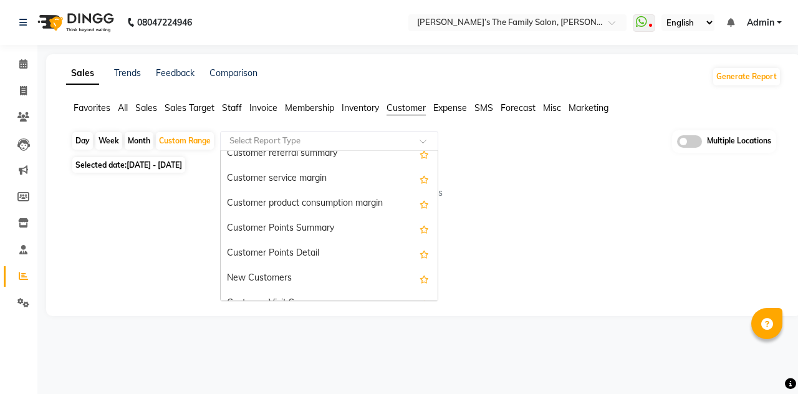
scroll to position [116, 0]
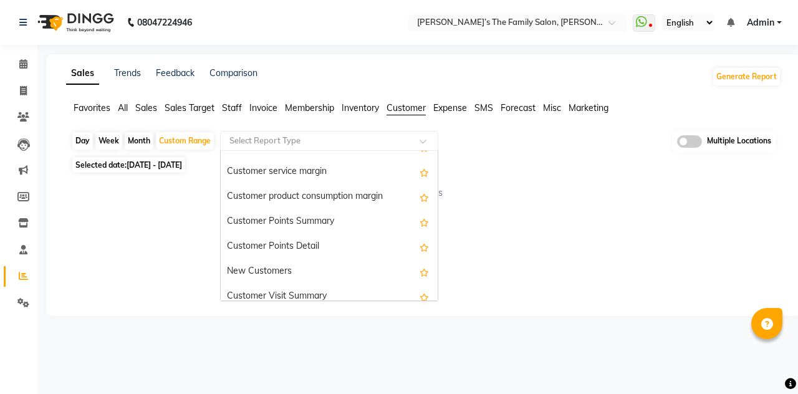
click at [278, 222] on div "Customer Points Summary" at bounding box center [329, 221] width 217 height 25
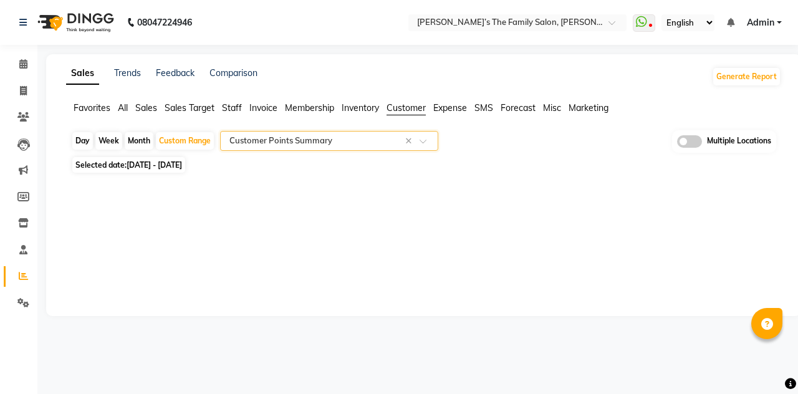
click at [423, 145] on span at bounding box center [428, 144] width 16 height 12
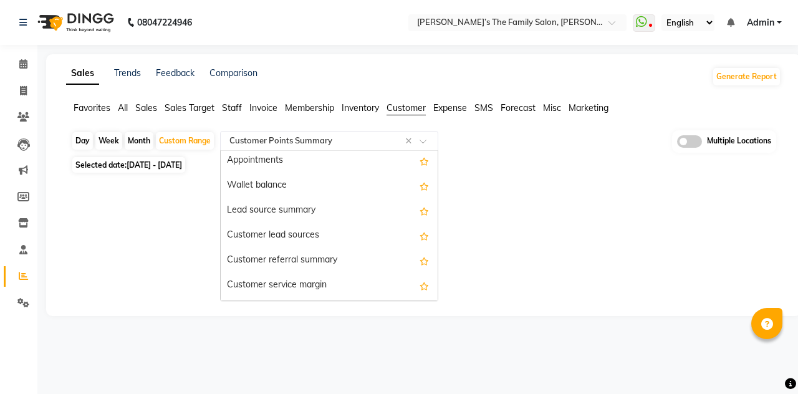
scroll to position [2, 0]
click at [289, 232] on div "Customer lead sources" at bounding box center [329, 235] width 217 height 25
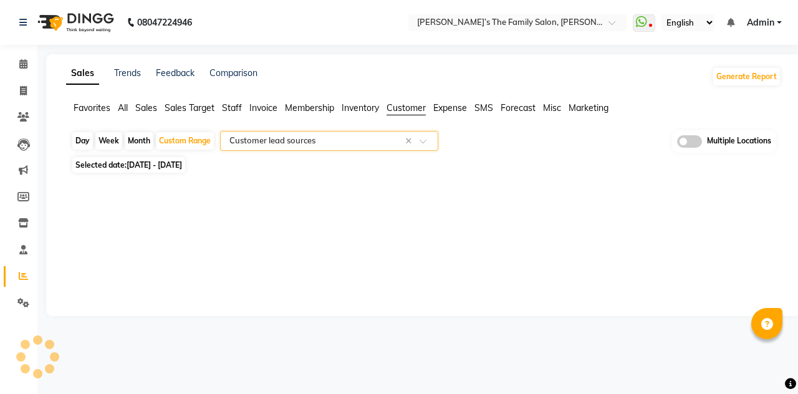
select select "full_report"
select select "csv"
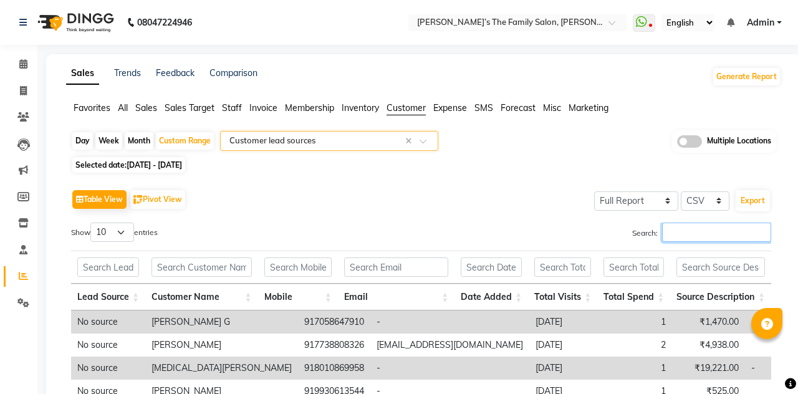
click at [498, 234] on input "Search:" at bounding box center [716, 232] width 109 height 19
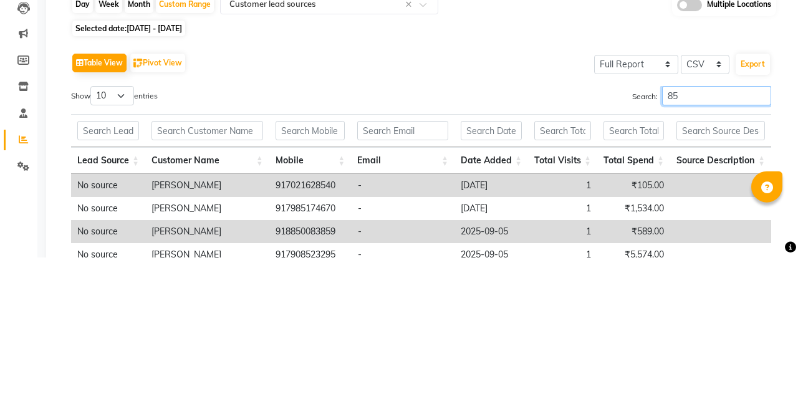
type input "8"
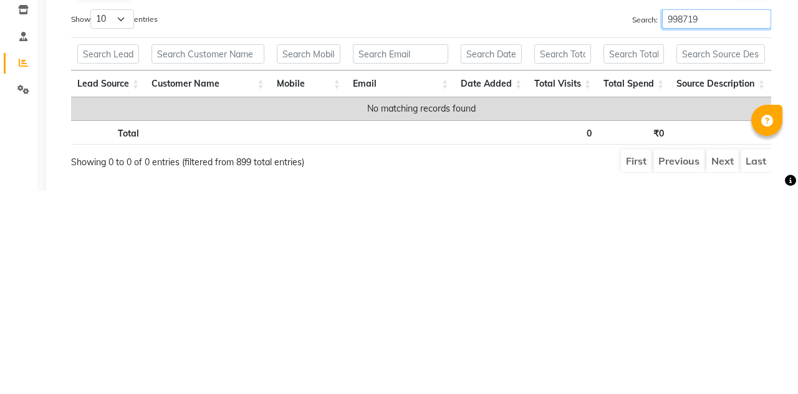
scroll to position [11, 0]
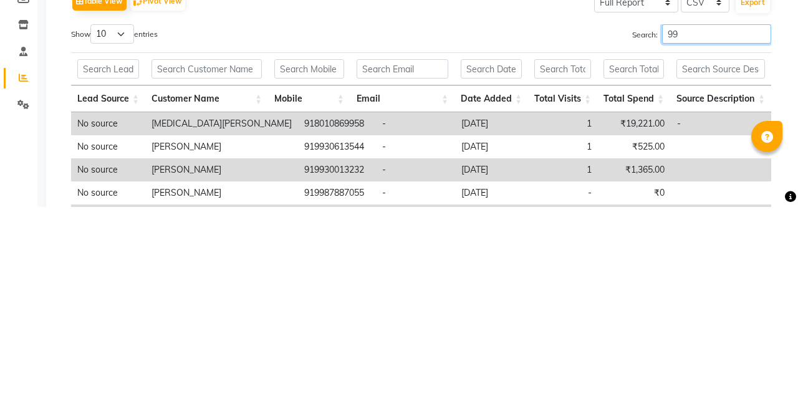
type input "9"
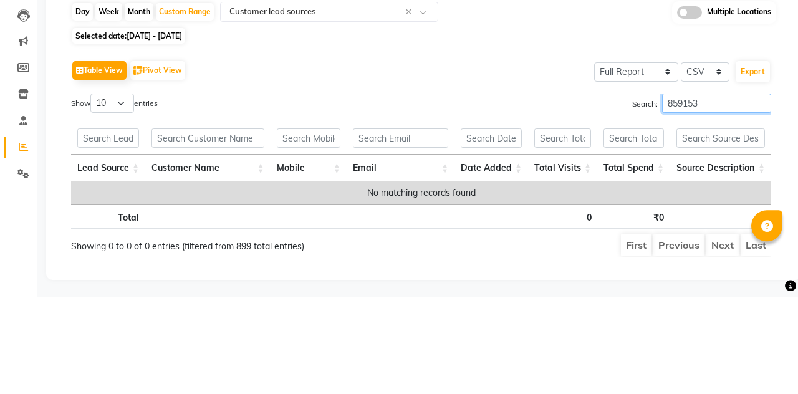
scroll to position [31, 0]
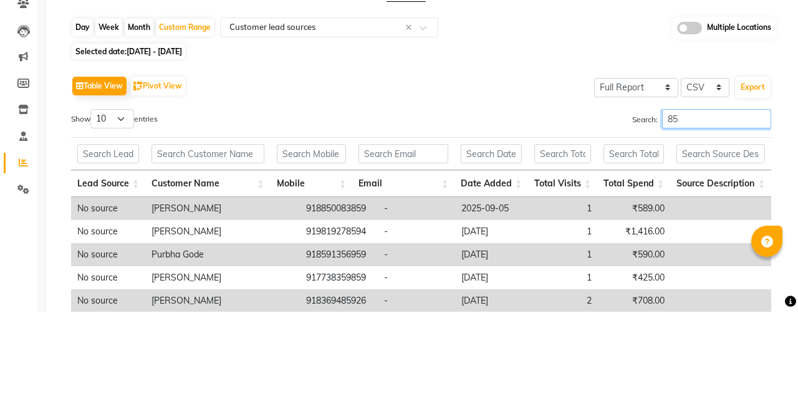
type input "8"
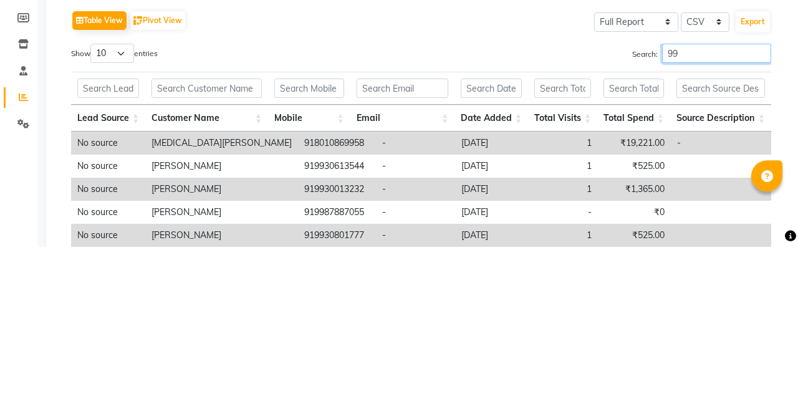
type input "9"
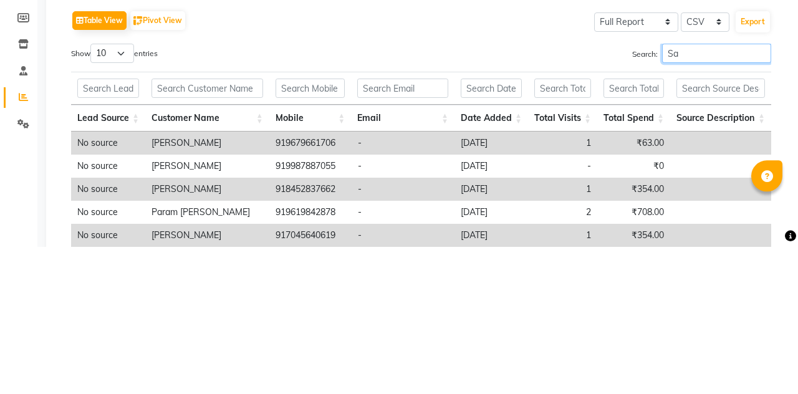
type input "S"
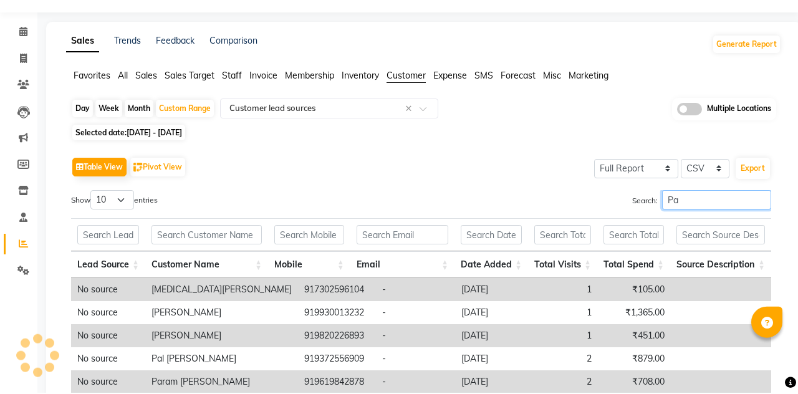
scroll to position [0, 0]
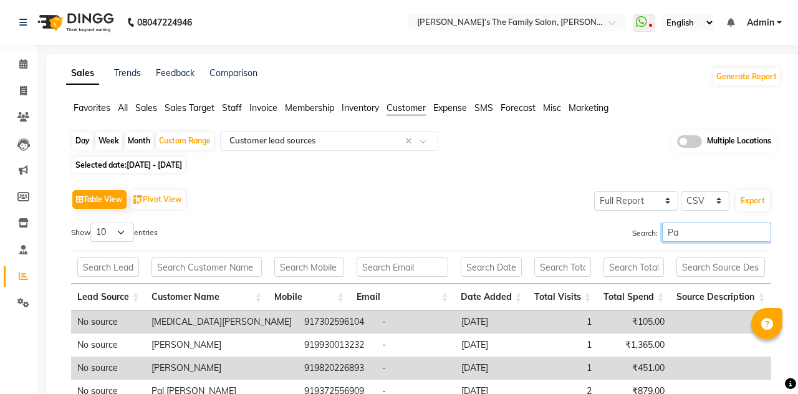
type input "Pa"
click at [498, 25] on input "text" at bounding box center [505, 23] width 181 height 12
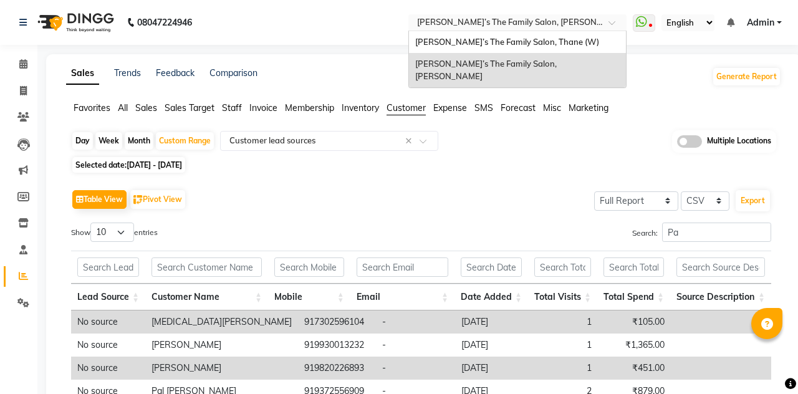
click at [498, 41] on span "[PERSON_NAME]’s The Family Salon, Thane (W)" at bounding box center [507, 42] width 184 height 10
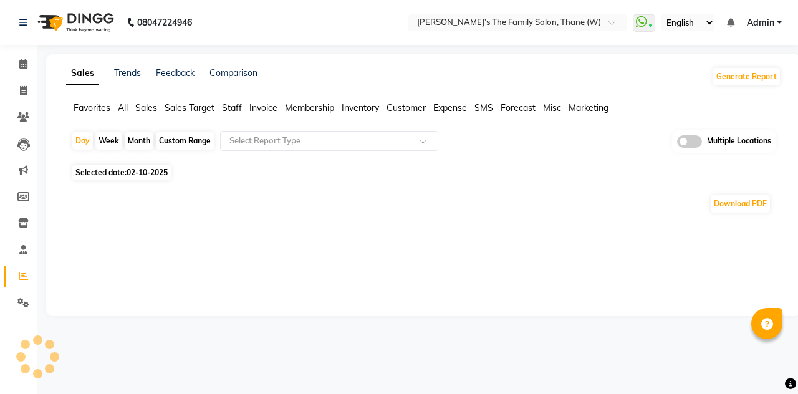
click at [123, 176] on span "Selected date: 02-10-2025" at bounding box center [121, 173] width 99 height 16
select select "10"
select select "2025"
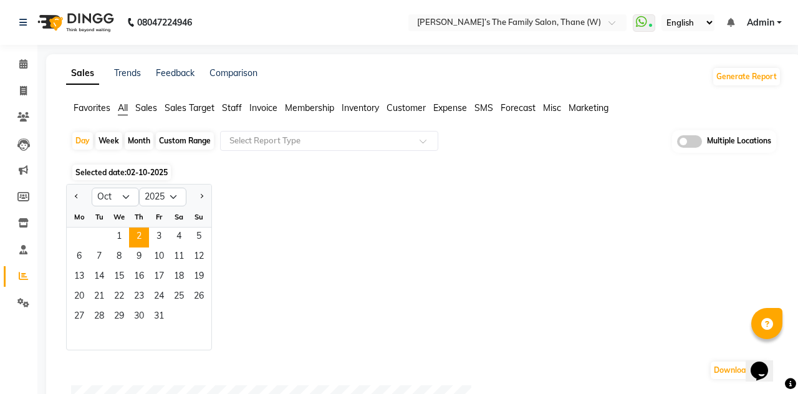
click at [77, 196] on span "Previous month" at bounding box center [77, 196] width 4 height 4
select select "6"
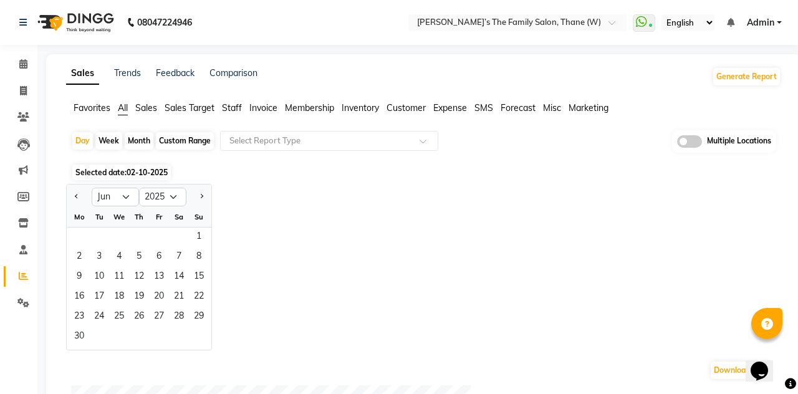
click at [176, 143] on div "Custom Range" at bounding box center [185, 140] width 58 height 17
select select "10"
select select "2025"
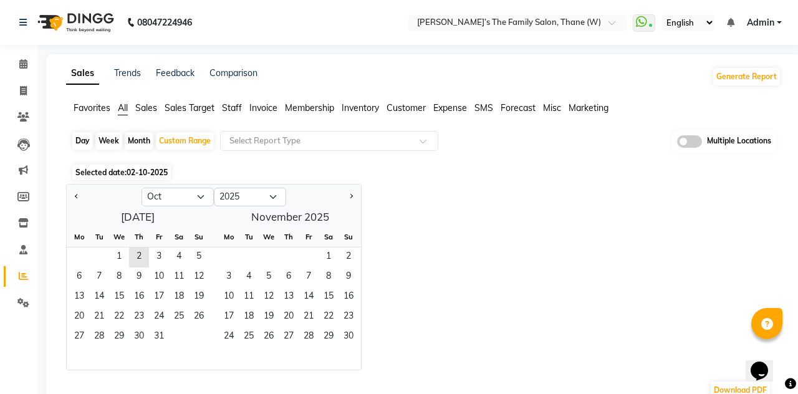
click at [77, 196] on span "Previous month" at bounding box center [77, 196] width 4 height 4
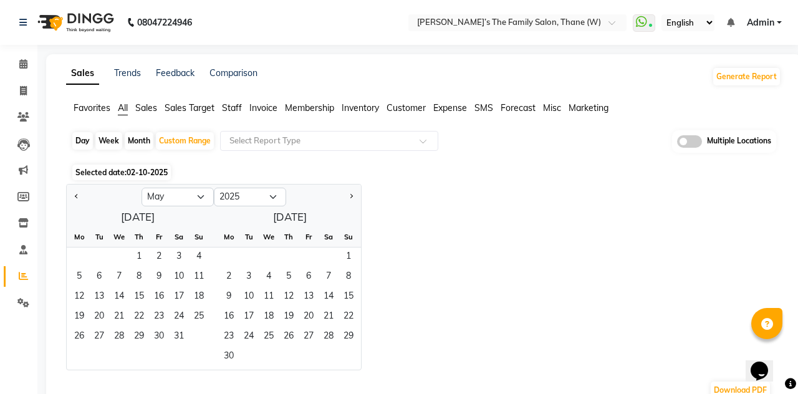
click at [77, 204] on button "Previous month" at bounding box center [77, 197] width 10 height 20
click at [76, 203] on button "Previous month" at bounding box center [77, 197] width 10 height 20
click at [75, 202] on button "Previous month" at bounding box center [77, 197] width 10 height 20
click at [77, 196] on span "Previous month" at bounding box center [77, 196] width 4 height 4
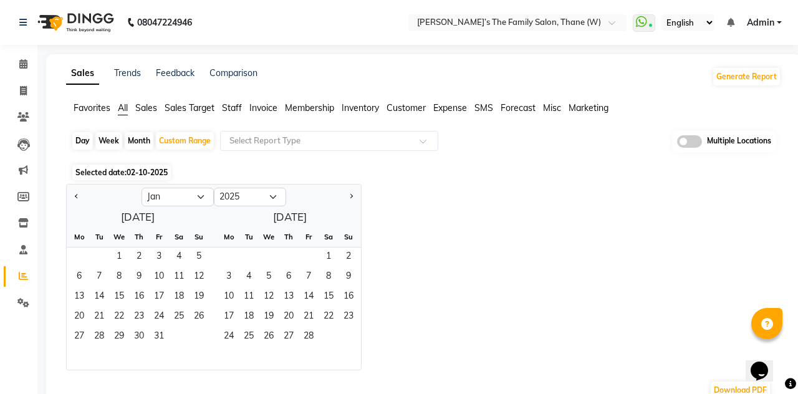
select select "12"
select select "2024"
click at [75, 200] on button "Previous month" at bounding box center [77, 197] width 10 height 20
click at [76, 200] on button "Previous month" at bounding box center [77, 197] width 10 height 20
click at [77, 198] on button "Previous month" at bounding box center [77, 197] width 10 height 20
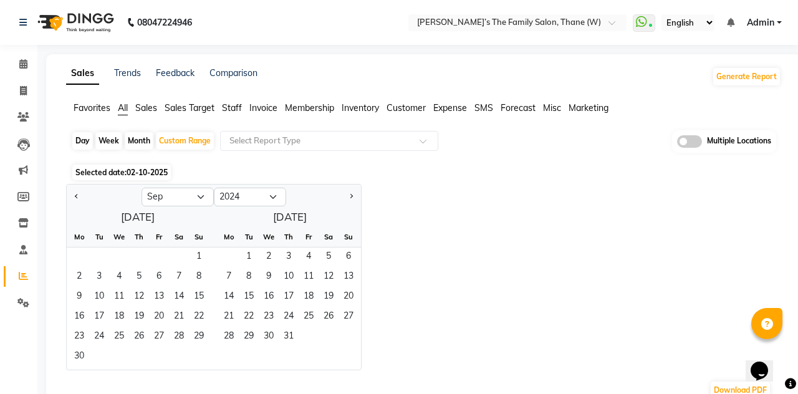
click at [79, 200] on button "Previous month" at bounding box center [77, 197] width 10 height 20
click at [77, 196] on span "Previous month" at bounding box center [77, 196] width 4 height 4
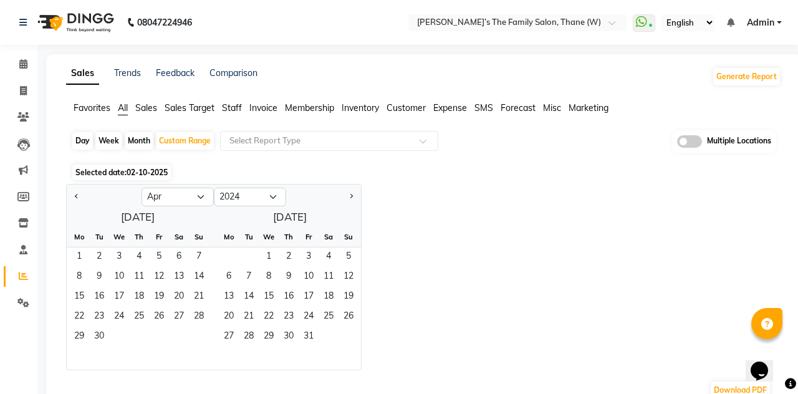
click at [77, 196] on span "Previous month" at bounding box center [77, 196] width 4 height 4
click at [77, 195] on span "Previous month" at bounding box center [77, 196] width 4 height 4
select select "12"
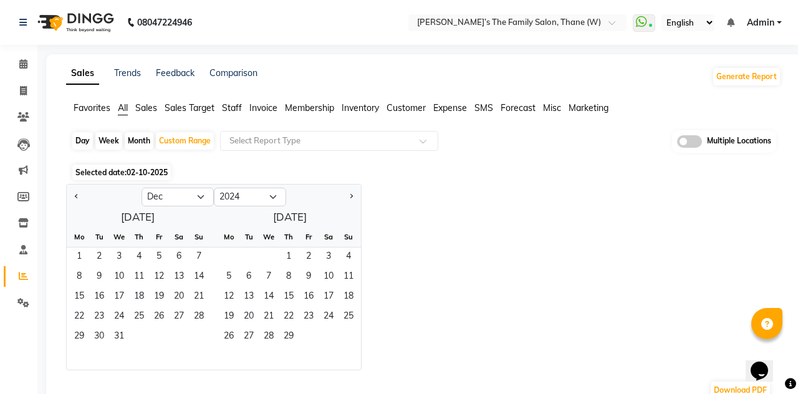
select select "2023"
click at [229, 259] on span "1" at bounding box center [229, 258] width 20 height 20
select select "1"
select select "2024"
click at [350, 196] on span "Next month" at bounding box center [351, 196] width 4 height 4
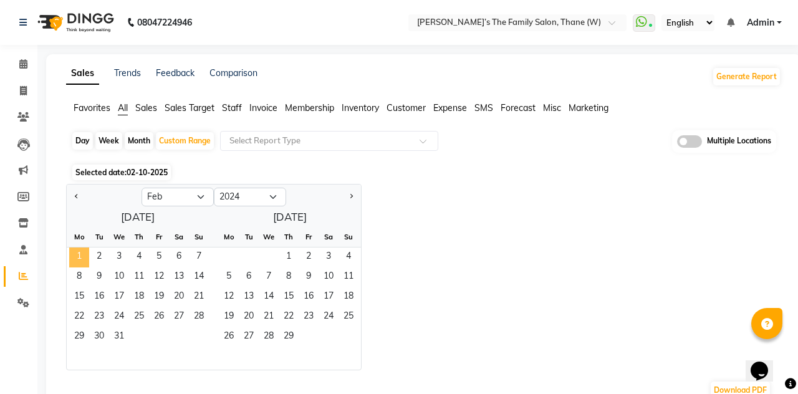
click at [350, 196] on span "Next month" at bounding box center [351, 196] width 4 height 4
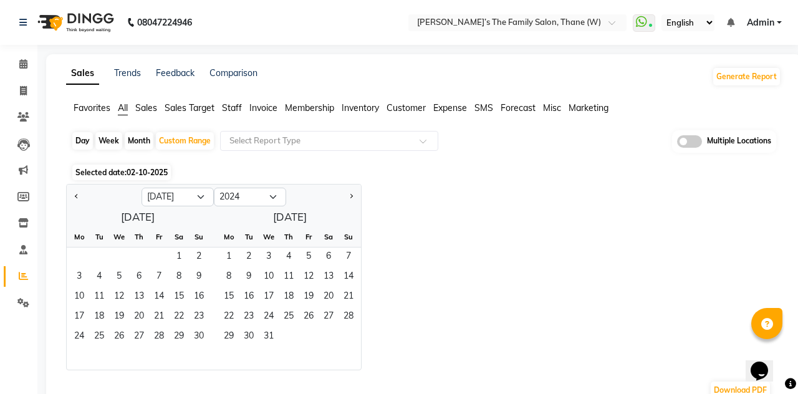
click at [350, 196] on span "Next month" at bounding box center [351, 196] width 4 height 4
click at [347, 199] on button "Next month" at bounding box center [351, 197] width 10 height 20
click at [347, 200] on button "Next month" at bounding box center [351, 197] width 10 height 20
click at [348, 201] on button "Next month" at bounding box center [351, 197] width 10 height 20
click at [347, 201] on button "Next month" at bounding box center [351, 197] width 10 height 20
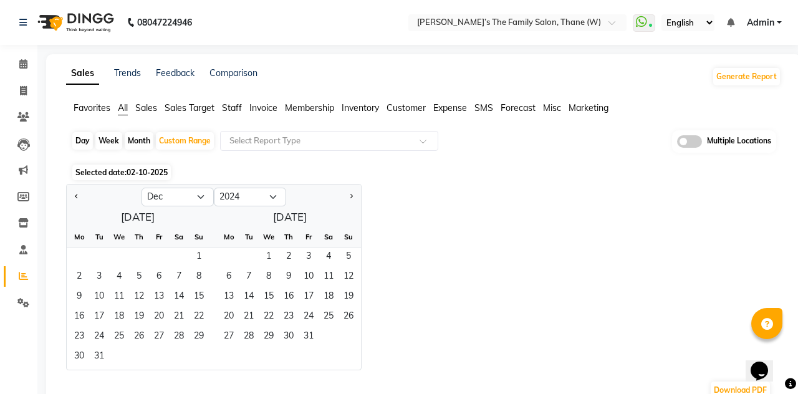
click at [347, 201] on button "Next month" at bounding box center [351, 197] width 10 height 20
select select "1"
select select "2025"
click at [347, 201] on button "Next month" at bounding box center [351, 197] width 10 height 20
click at [73, 200] on button "Previous month" at bounding box center [77, 197] width 10 height 20
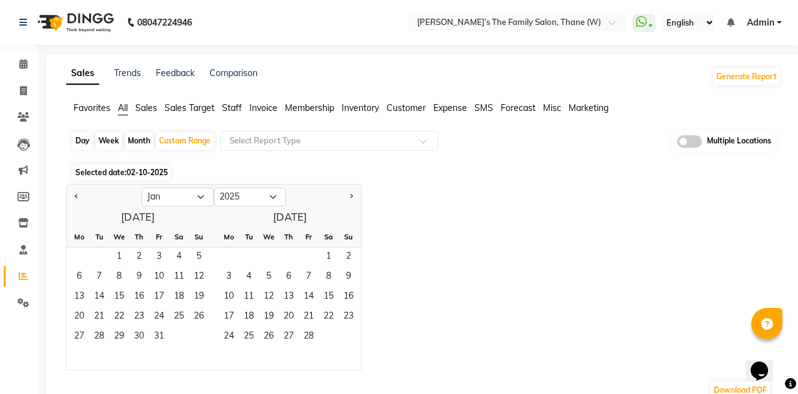
click at [77, 196] on span "Previous month" at bounding box center [77, 196] width 4 height 4
select select "12"
select select "2024"
click at [99, 360] on span "31" at bounding box center [99, 357] width 20 height 20
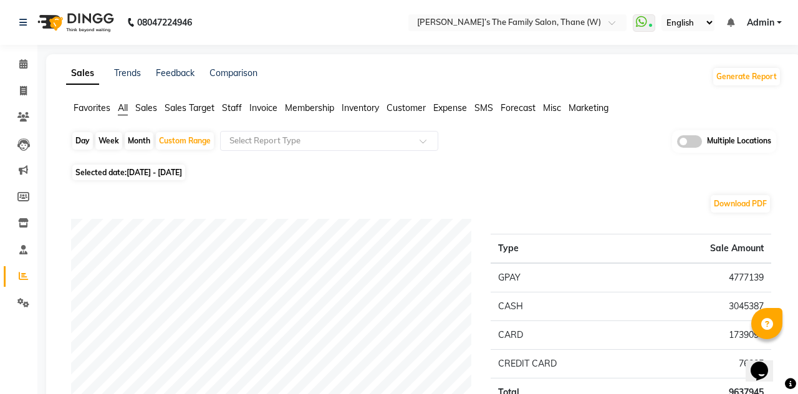
click at [411, 114] on li "Customer" at bounding box center [406, 108] width 39 height 13
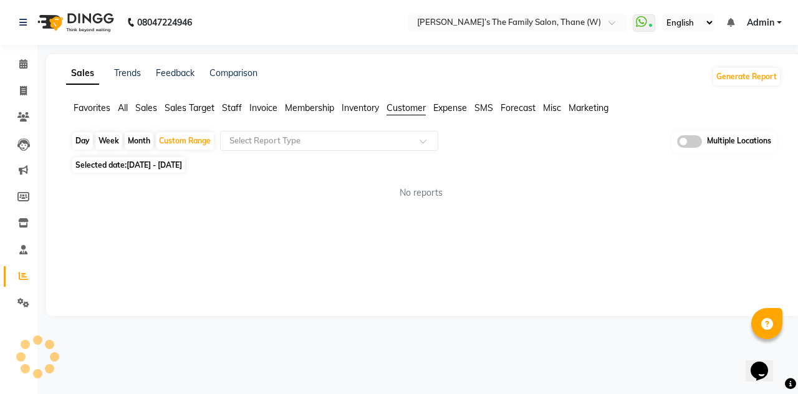
click at [284, 142] on input "text" at bounding box center [317, 141] width 180 height 12
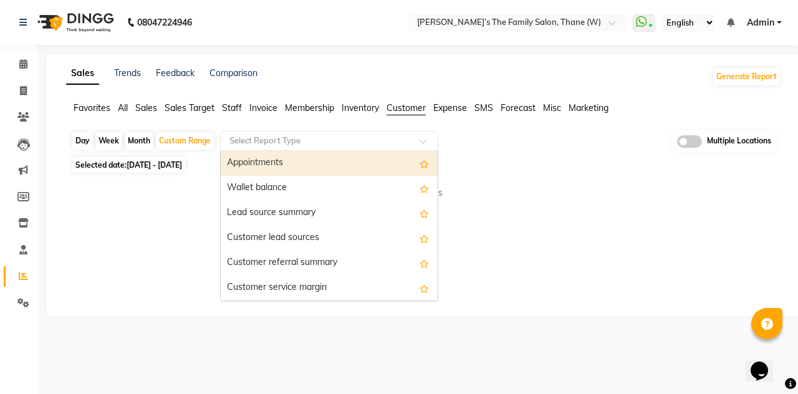
click at [269, 236] on div "Customer lead sources" at bounding box center [329, 238] width 217 height 25
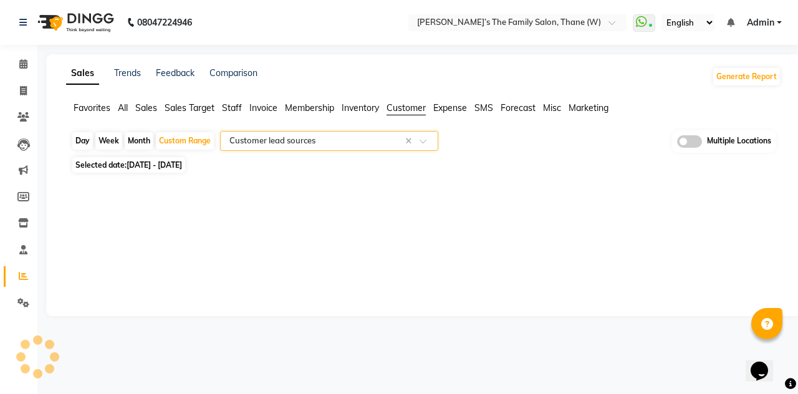
select select "full_report"
select select "csv"
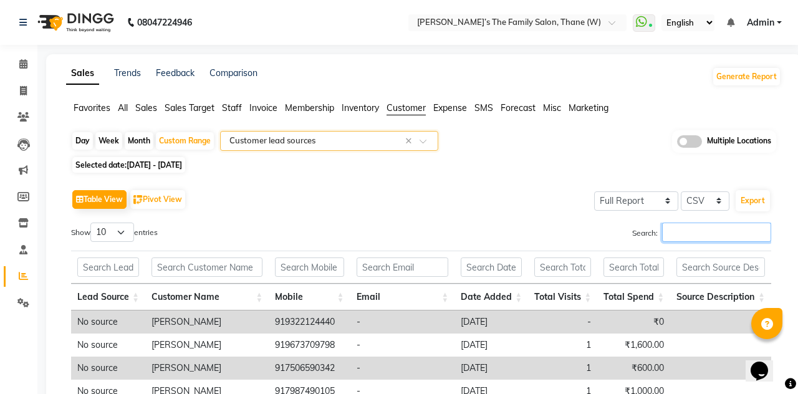
click at [662, 227] on input "Search:" at bounding box center [716, 232] width 109 height 19
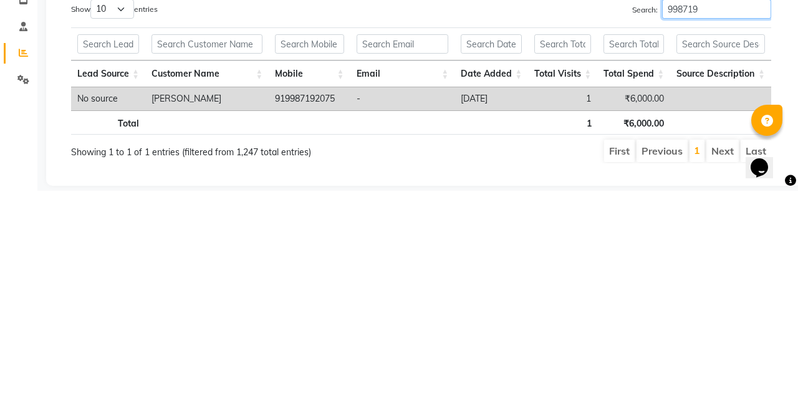
scroll to position [31, 0]
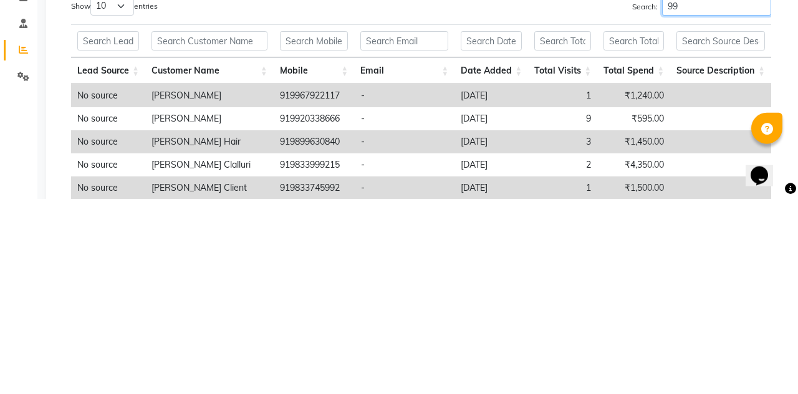
type input "9"
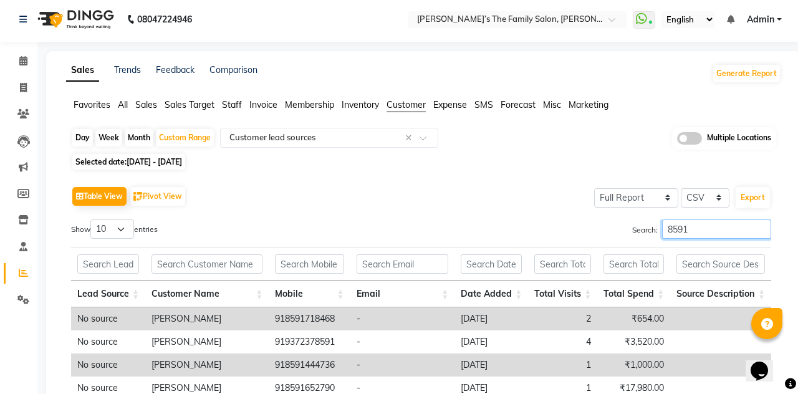
scroll to position [0, 0]
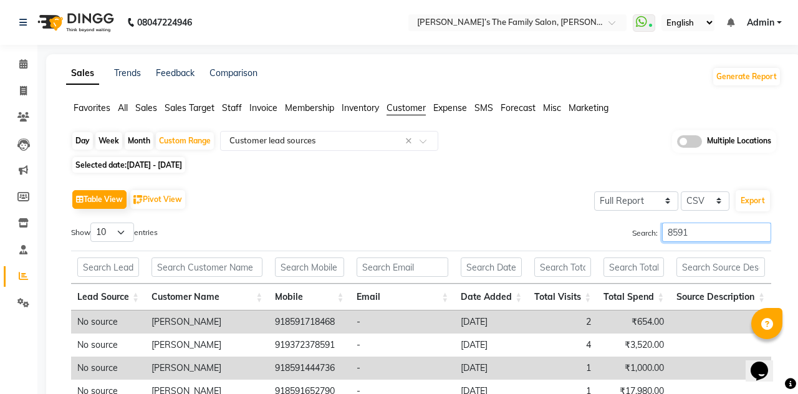
type input "8591"
click at [576, 26] on input "text" at bounding box center [505, 23] width 181 height 12
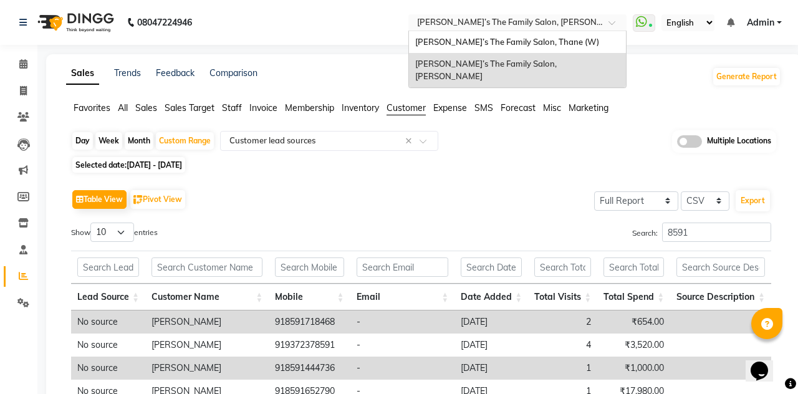
click at [499, 42] on span "[PERSON_NAME]’s The Family Salon, Thane (W)" at bounding box center [507, 42] width 184 height 10
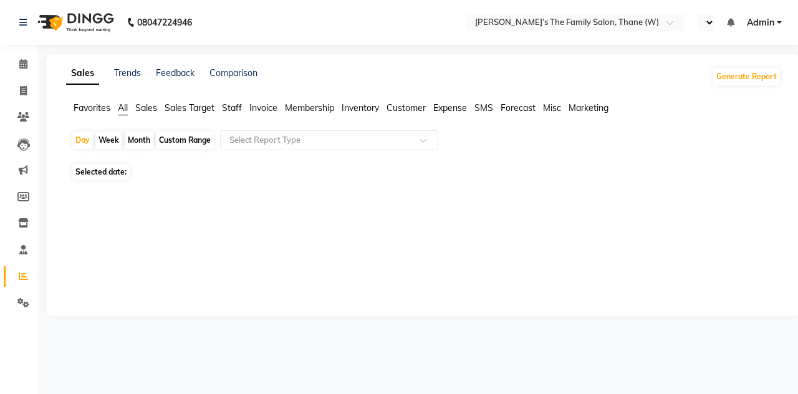
select select "en"
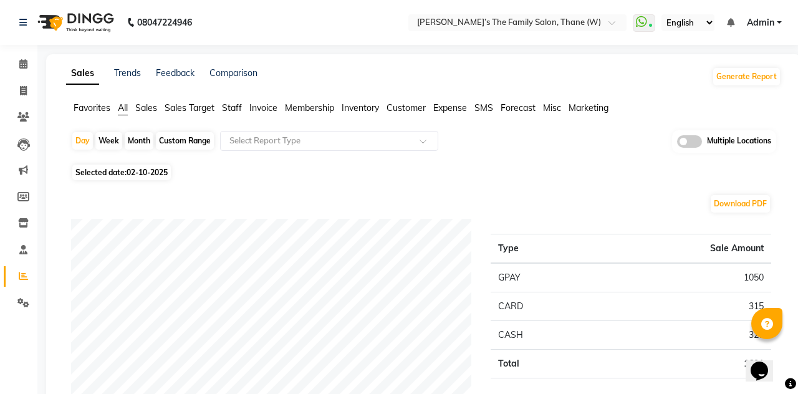
click at [181, 143] on div "Custom Range" at bounding box center [185, 140] width 58 height 17
select select "10"
select select "2025"
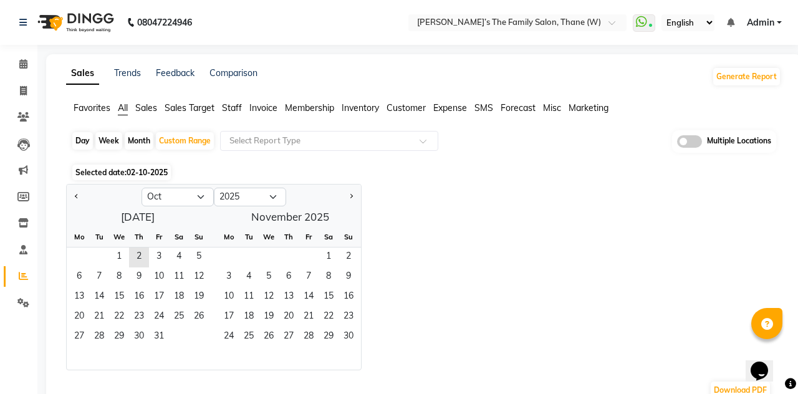
click at [77, 196] on span "Previous month" at bounding box center [77, 196] width 4 height 4
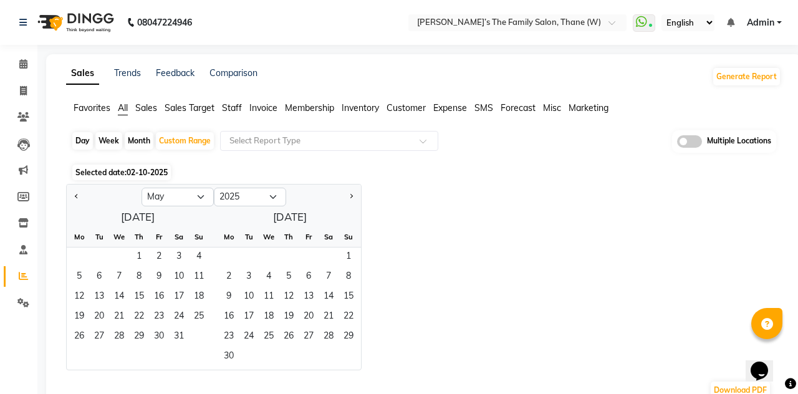
click at [77, 196] on span "Previous month" at bounding box center [77, 196] width 4 height 4
click at [77, 195] on span "Previous month" at bounding box center [77, 196] width 4 height 4
click at [76, 195] on span "Previous month" at bounding box center [77, 196] width 4 height 4
click at [77, 196] on span "Previous month" at bounding box center [77, 196] width 4 height 4
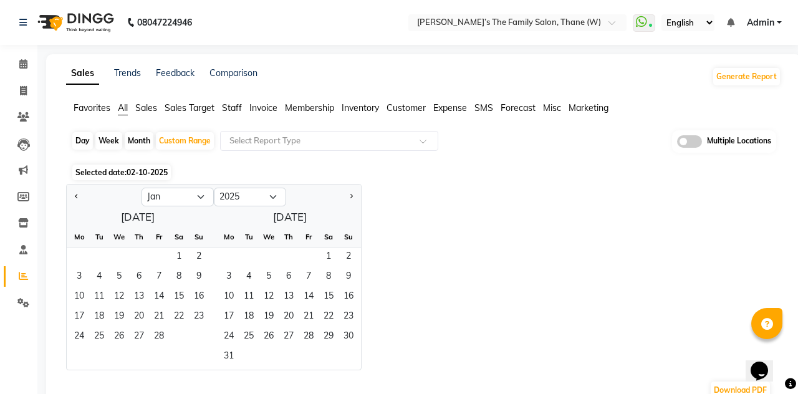
select select "12"
select select "2024"
click at [77, 196] on span "Previous month" at bounding box center [77, 196] width 4 height 4
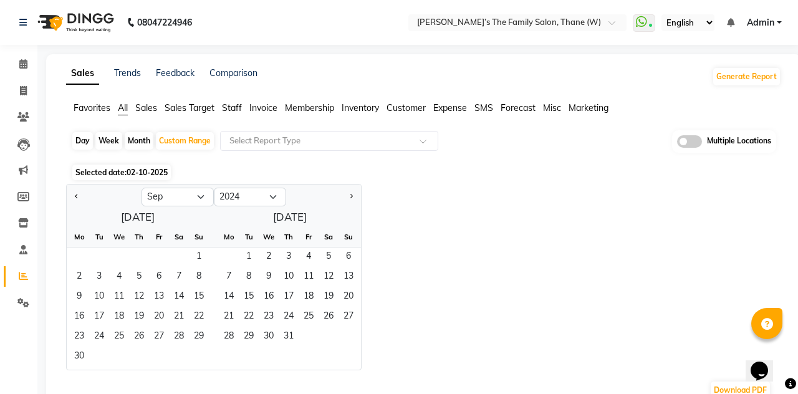
click at [77, 196] on span "Previous month" at bounding box center [77, 196] width 4 height 4
click at [77, 194] on span "Previous month" at bounding box center [77, 196] width 4 height 4
click at [77, 196] on span "Previous month" at bounding box center [77, 196] width 4 height 4
click at [78, 195] on span "Previous month" at bounding box center [77, 196] width 4 height 4
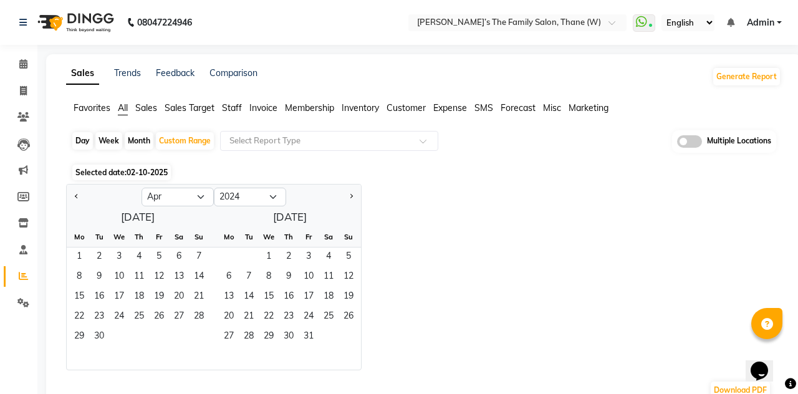
click at [77, 196] on span "Previous month" at bounding box center [77, 196] width 4 height 4
click at [74, 200] on button "Previous month" at bounding box center [77, 197] width 10 height 20
click at [75, 201] on button "Previous month" at bounding box center [77, 197] width 10 height 20
click at [75, 192] on button "Previous month" at bounding box center [77, 197] width 10 height 20
select select "12"
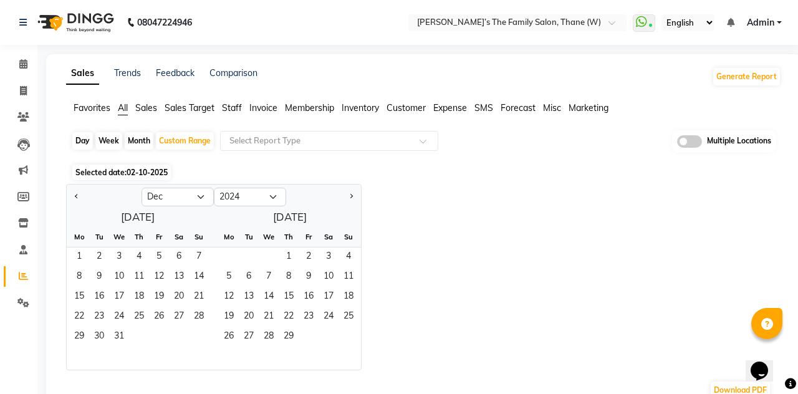
select select "2023"
click at [227, 261] on span "1" at bounding box center [229, 258] width 20 height 20
select select "1"
select select "2024"
click at [349, 202] on button "Next month" at bounding box center [351, 197] width 10 height 20
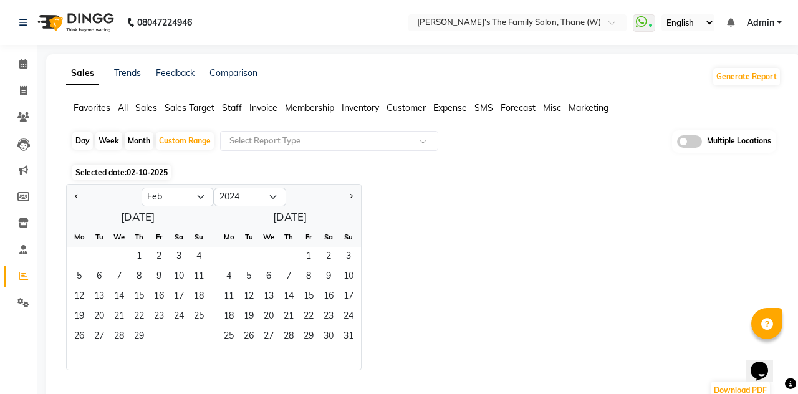
click at [354, 202] on button "Next month" at bounding box center [351, 197] width 10 height 20
click at [352, 201] on button "Next month" at bounding box center [351, 197] width 10 height 20
click at [348, 206] on button "Next month" at bounding box center [351, 197] width 10 height 20
click at [353, 201] on button "Next month" at bounding box center [351, 197] width 10 height 20
click at [349, 203] on button "Next month" at bounding box center [351, 197] width 10 height 20
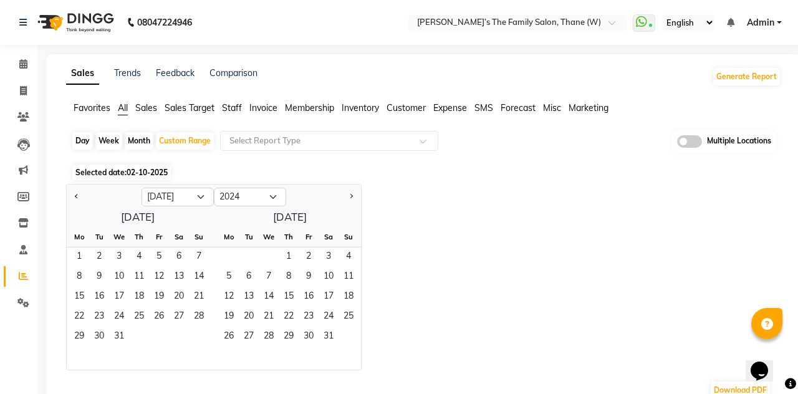
click at [355, 203] on button "Next month" at bounding box center [351, 197] width 10 height 20
click at [354, 203] on button "Next month" at bounding box center [351, 197] width 10 height 20
click at [353, 204] on button "Next month" at bounding box center [351, 197] width 10 height 20
click at [354, 203] on button "Next month" at bounding box center [351, 197] width 10 height 20
click at [354, 206] on div at bounding box center [323, 197] width 75 height 20
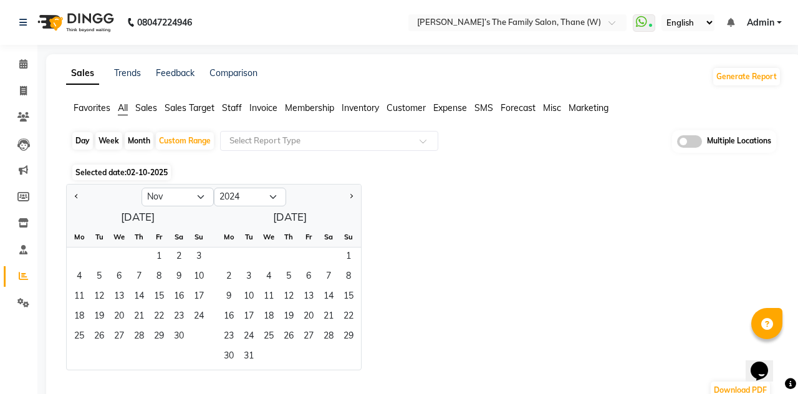
click at [354, 203] on button "Next month" at bounding box center [351, 197] width 10 height 20
select select "12"
click at [107, 358] on span "31" at bounding box center [99, 357] width 20 height 20
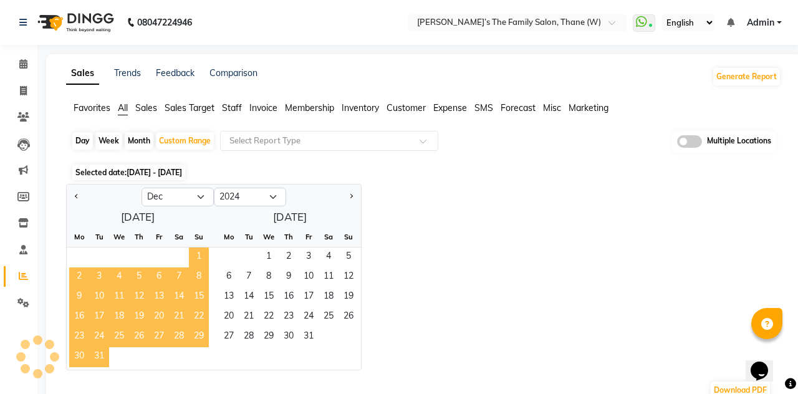
click at [356, 142] on input "text" at bounding box center [317, 141] width 180 height 12
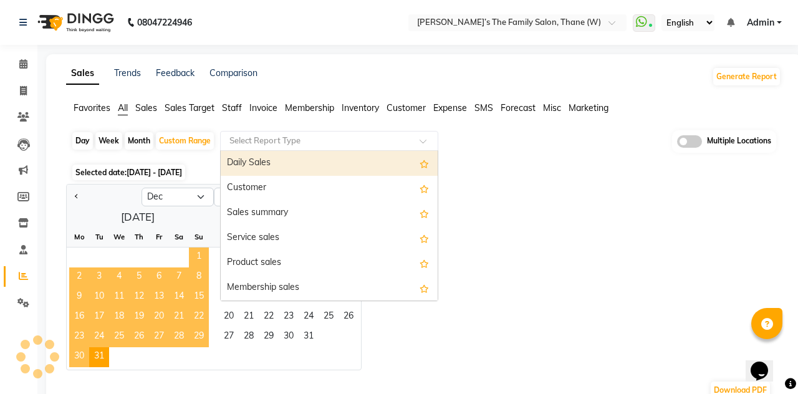
click at [253, 190] on div "Customer" at bounding box center [329, 188] width 217 height 25
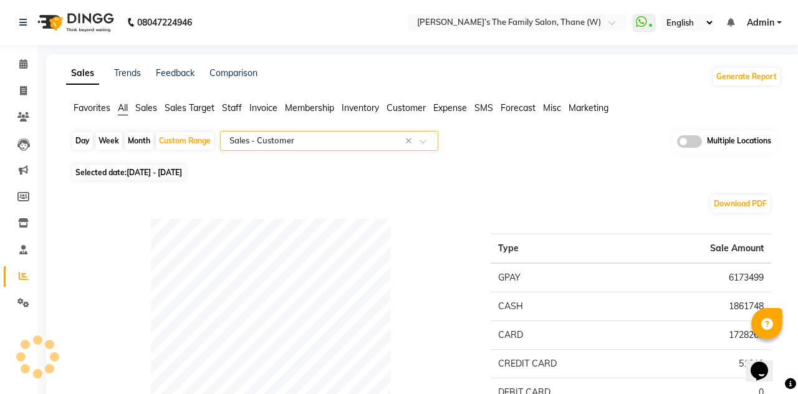
click at [405, 108] on span "Customer" at bounding box center [406, 107] width 39 height 11
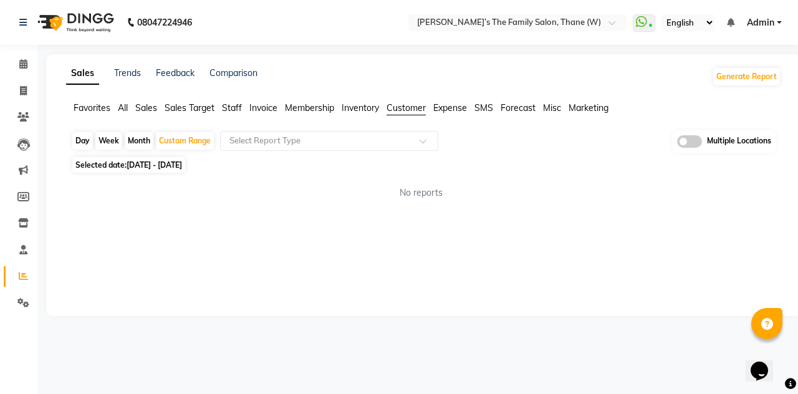
click at [429, 147] on span at bounding box center [428, 144] width 16 height 12
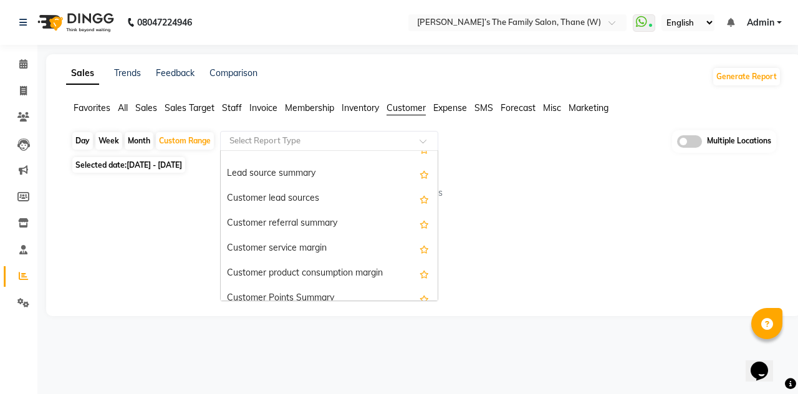
scroll to position [45, 0]
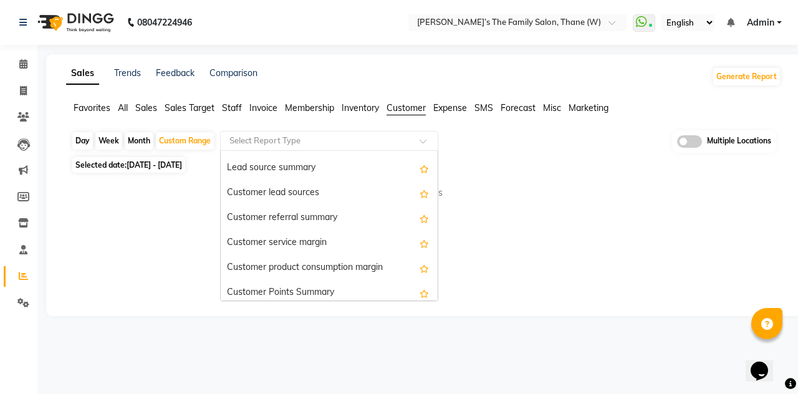
click at [269, 193] on div "Customer lead sources" at bounding box center [329, 193] width 217 height 25
select select "full_report"
select select "csv"
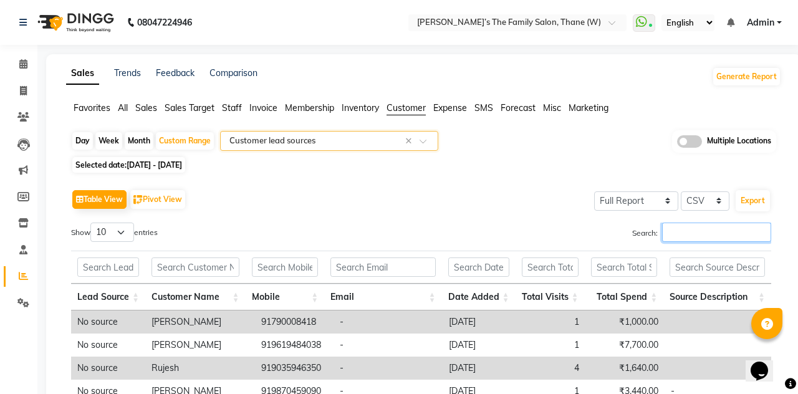
click at [662, 229] on input "Search:" at bounding box center [716, 232] width 109 height 19
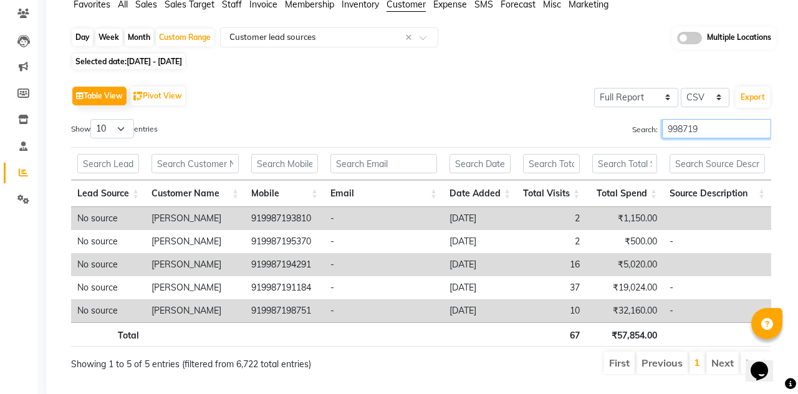
scroll to position [96, 0]
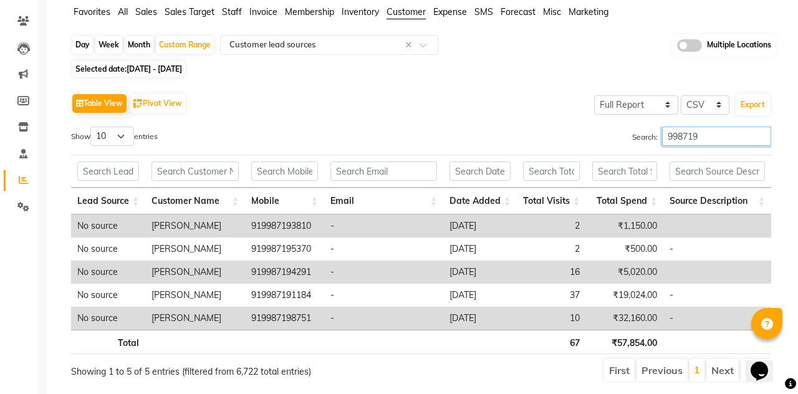
type input "998719"
click at [182, 68] on span "[DATE] - [DATE]" at bounding box center [154, 68] width 55 height 9
select select "2024"
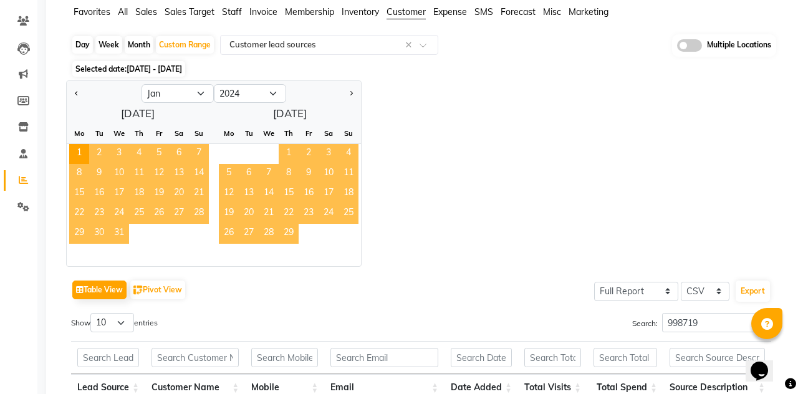
click at [108, 47] on div "Week" at bounding box center [108, 44] width 27 height 17
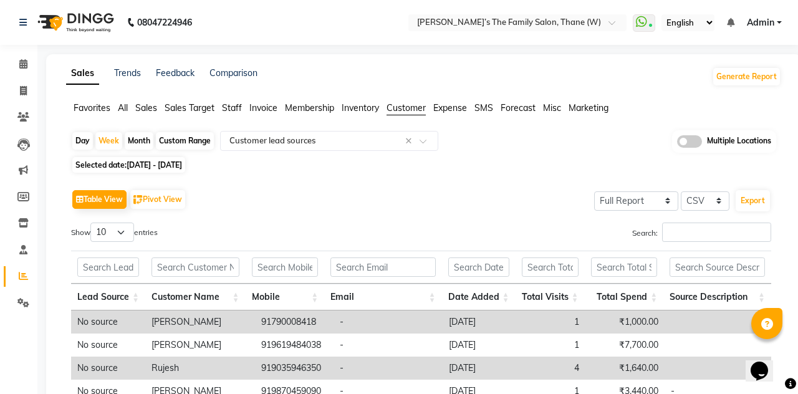
click at [183, 147] on div "Custom Range" at bounding box center [185, 140] width 58 height 17
select select "2024"
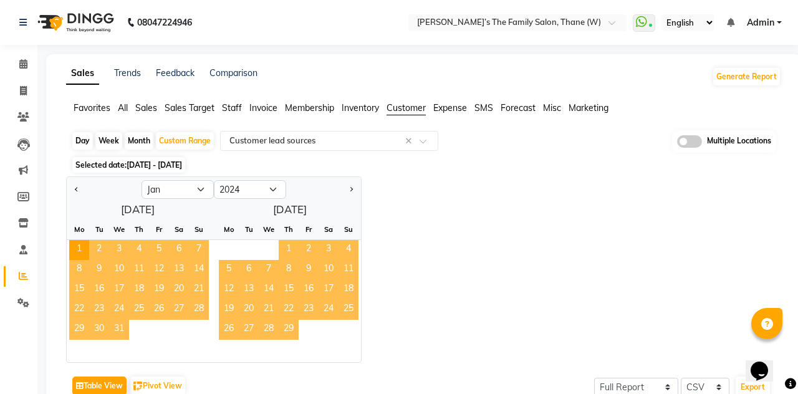
click at [350, 189] on span "Next month" at bounding box center [351, 188] width 4 height 4
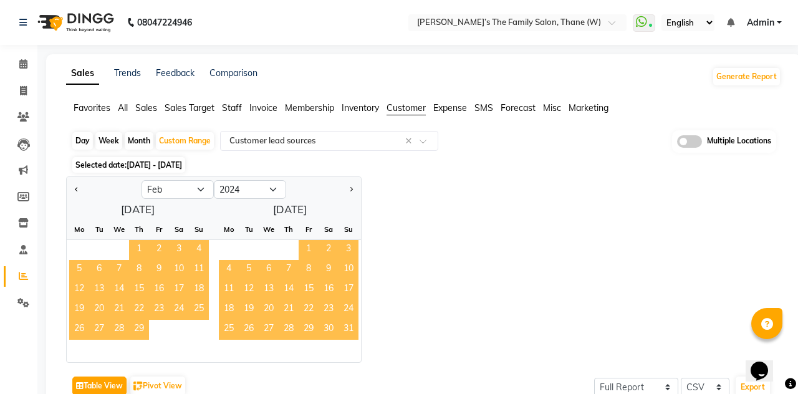
click at [350, 189] on span "Next month" at bounding box center [351, 188] width 4 height 4
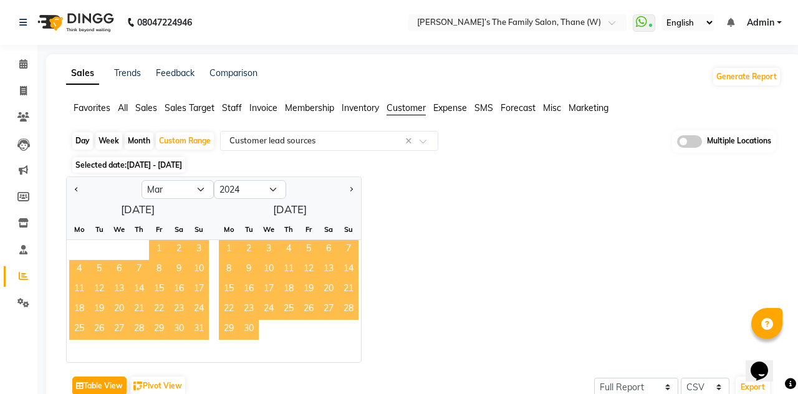
click at [352, 193] on button "Next month" at bounding box center [351, 190] width 10 height 20
select select "4"
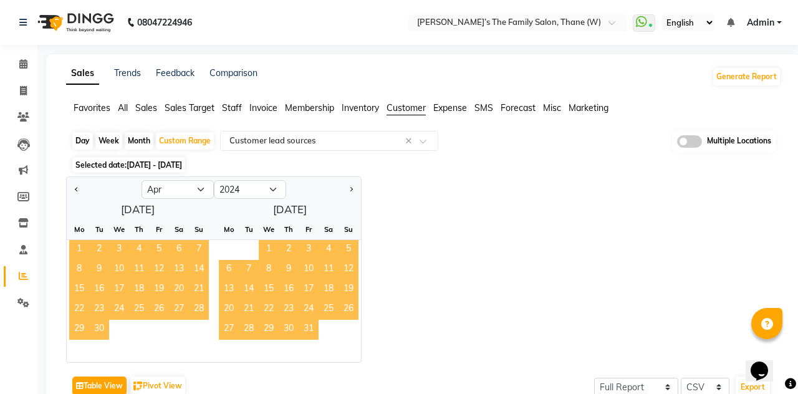
click at [131, 146] on div "Month" at bounding box center [139, 140] width 29 height 17
select select "2024"
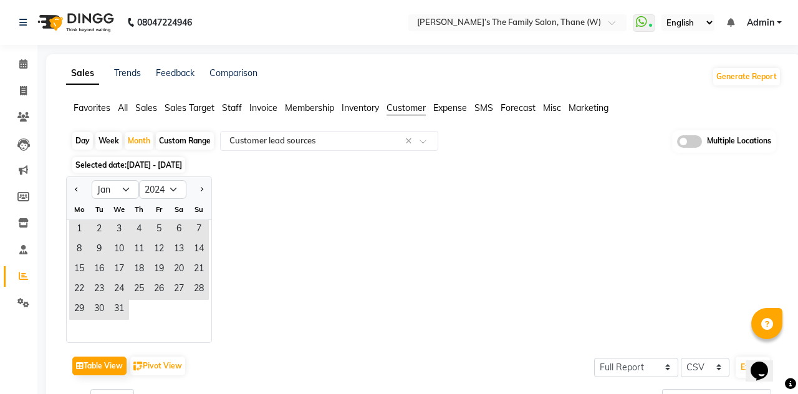
click at [24, 277] on icon at bounding box center [23, 275] width 9 height 9
click at [19, 284] on link "Reports" at bounding box center [19, 276] width 30 height 21
click at [176, 149] on div "Custom Range" at bounding box center [185, 140] width 58 height 17
select select "2024"
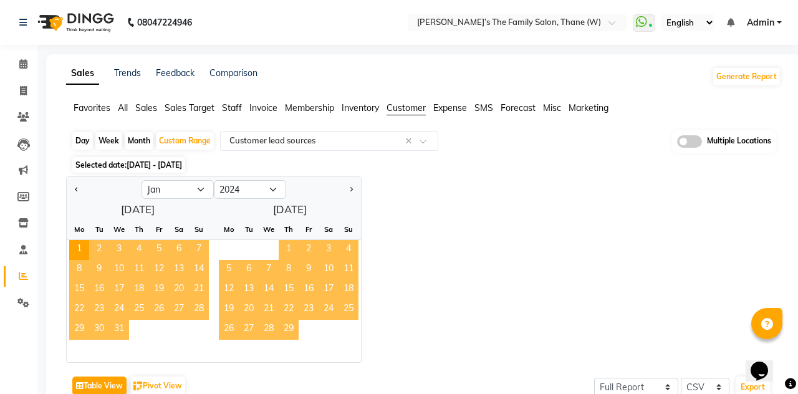
click at [350, 189] on span "Next month" at bounding box center [351, 188] width 4 height 4
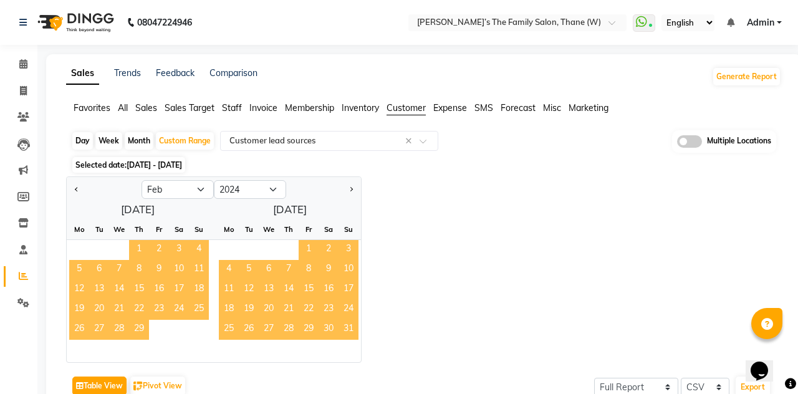
click at [352, 193] on button "Next month" at bounding box center [351, 190] width 10 height 20
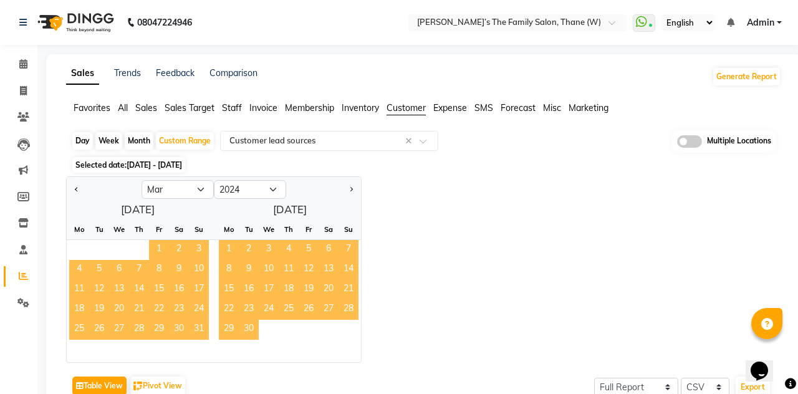
click at [353, 193] on button "Next month" at bounding box center [351, 190] width 10 height 20
click at [349, 195] on button "Next month" at bounding box center [351, 190] width 10 height 20
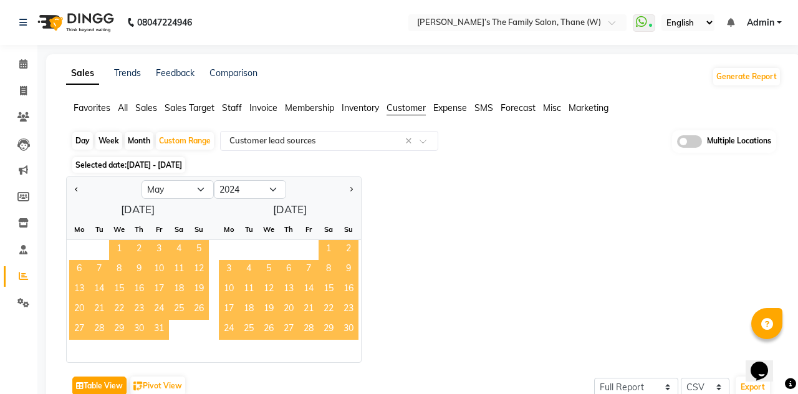
click at [350, 196] on button "Next month" at bounding box center [351, 190] width 10 height 20
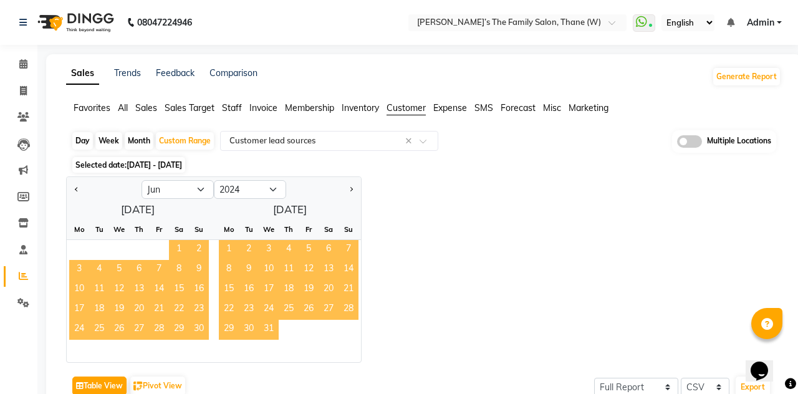
click at [75, 193] on button "Previous month" at bounding box center [77, 190] width 10 height 20
select select "5"
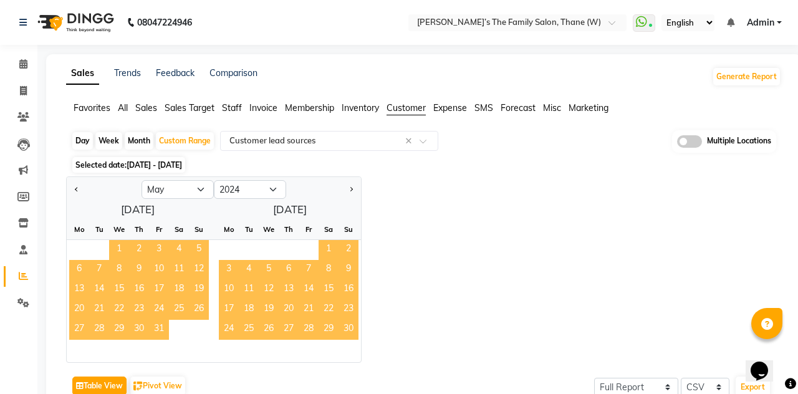
click at [84, 144] on div "Day" at bounding box center [82, 140] width 21 height 17
select select "2024"
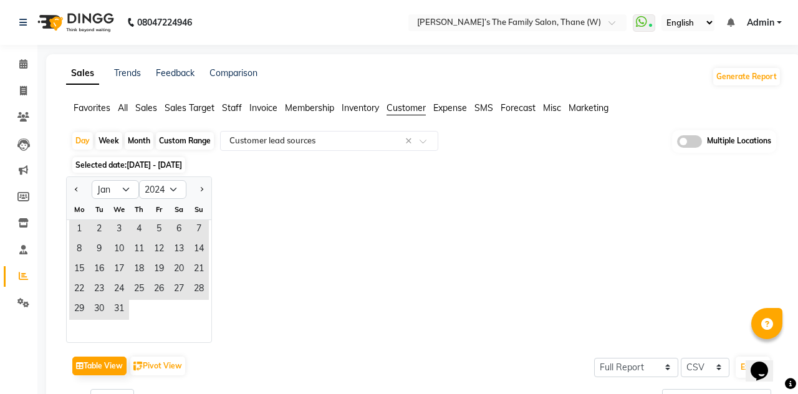
click at [107, 141] on div "Week" at bounding box center [108, 140] width 27 height 17
select select "2024"
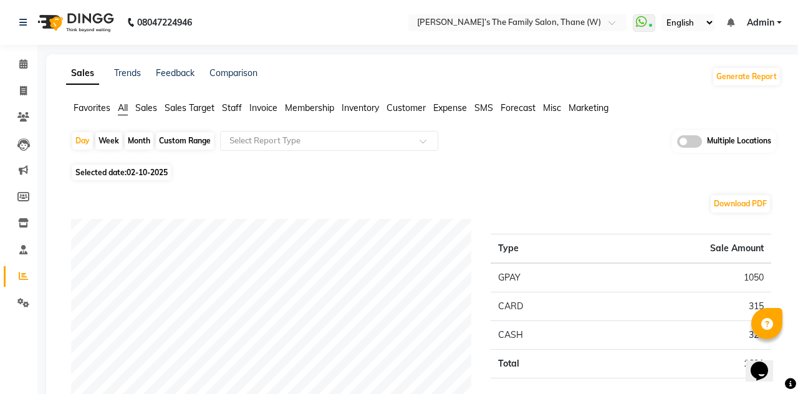
click at [138, 142] on div "Month" at bounding box center [139, 140] width 29 height 17
select select "10"
select select "2025"
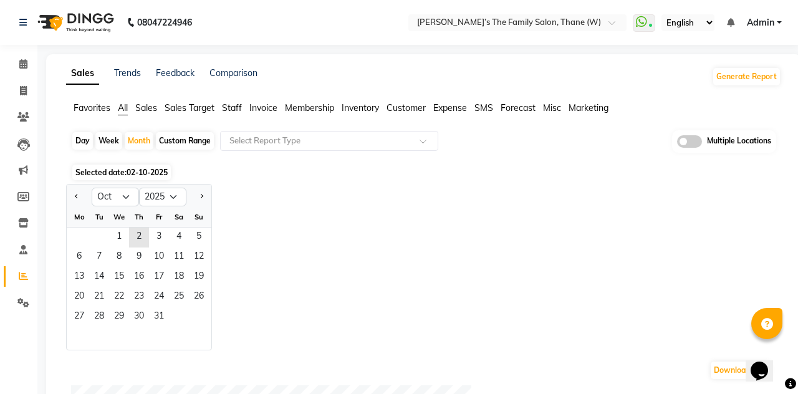
click at [77, 196] on span "Previous month" at bounding box center [77, 196] width 4 height 4
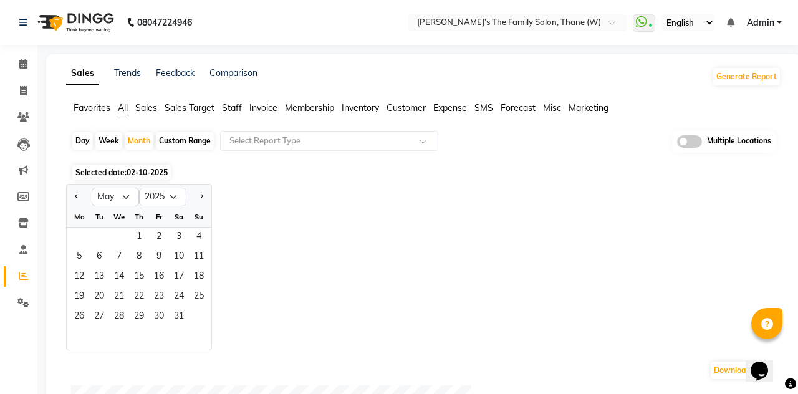
click at [77, 196] on span "Previous month" at bounding box center [77, 196] width 4 height 4
click at [75, 196] on span "Previous month" at bounding box center [77, 196] width 4 height 4
select select "1"
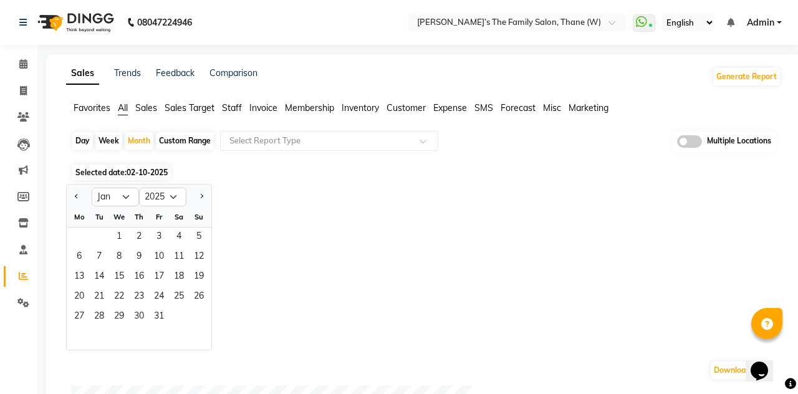
click at [180, 145] on div "Custom Range" at bounding box center [185, 140] width 58 height 17
select select "10"
select select "2025"
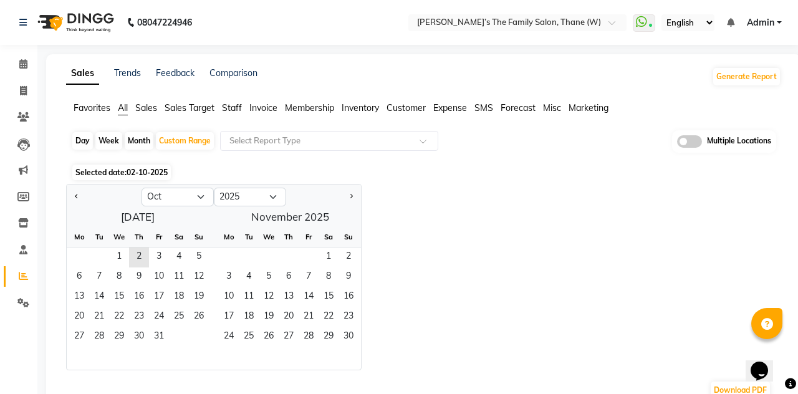
click at [77, 196] on span "Previous month" at bounding box center [77, 196] width 4 height 4
click at [76, 195] on span "Previous month" at bounding box center [77, 196] width 4 height 4
click at [75, 195] on span "Previous month" at bounding box center [77, 196] width 4 height 4
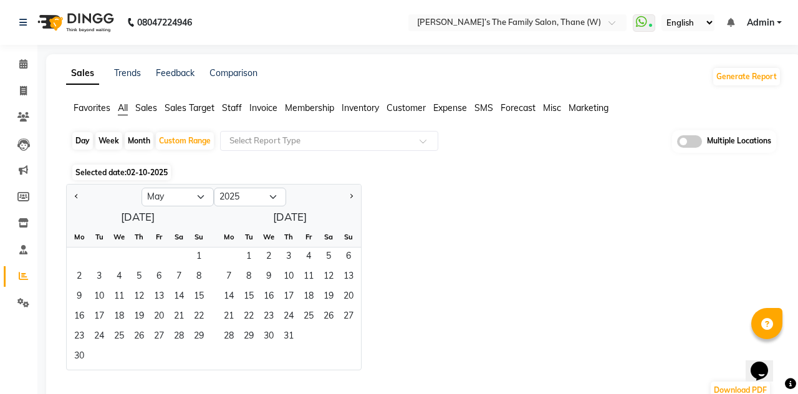
click at [77, 196] on span "Previous month" at bounding box center [77, 196] width 4 height 4
click at [75, 195] on span "Previous month" at bounding box center [77, 196] width 4 height 4
click at [77, 196] on span "Previous month" at bounding box center [77, 196] width 4 height 4
click at [75, 195] on span "Previous month" at bounding box center [77, 196] width 4 height 4
click at [77, 196] on span "Previous month" at bounding box center [77, 196] width 4 height 4
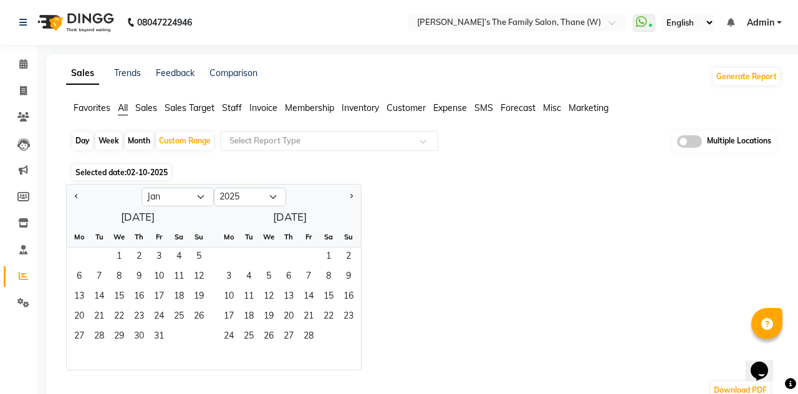
select select "12"
select select "2024"
click at [77, 196] on span "Previous month" at bounding box center [77, 196] width 4 height 4
click at [353, 196] on button "Next month" at bounding box center [351, 197] width 10 height 20
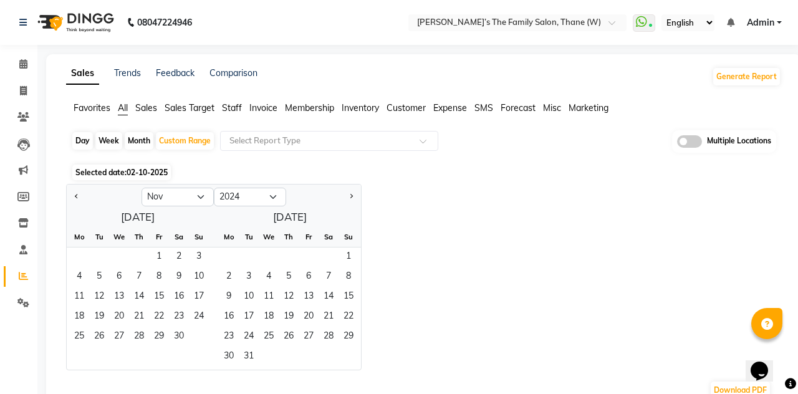
click at [355, 198] on button "Next month" at bounding box center [351, 197] width 10 height 20
click at [263, 254] on span "1" at bounding box center [269, 258] width 20 height 20
select select "1"
select select "2025"
click at [354, 201] on button "Next month" at bounding box center [351, 197] width 10 height 20
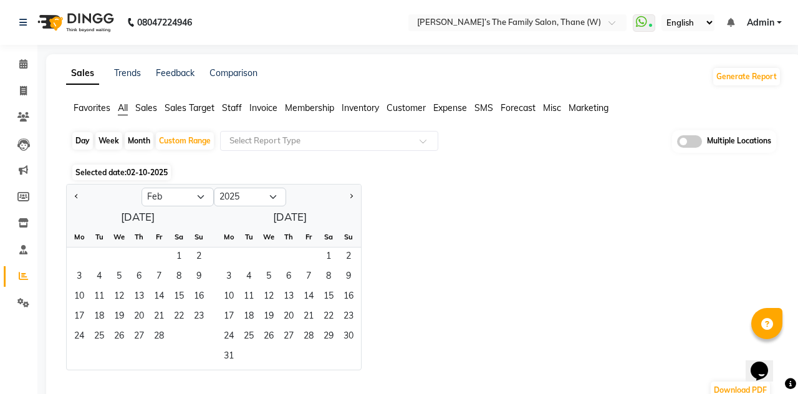
click at [350, 196] on span "Next month" at bounding box center [351, 196] width 4 height 4
click at [352, 201] on button "Next month" at bounding box center [351, 197] width 10 height 20
click at [355, 202] on button "Next month" at bounding box center [351, 197] width 10 height 20
click at [353, 201] on button "Next month" at bounding box center [351, 197] width 10 height 20
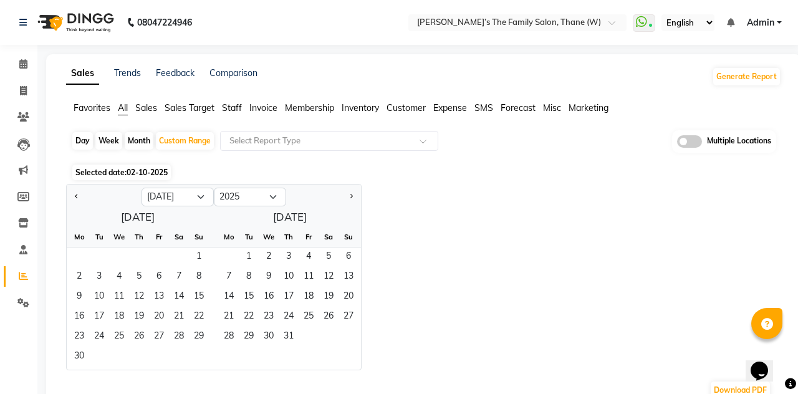
click at [354, 203] on button "Next month" at bounding box center [351, 197] width 10 height 20
click at [354, 206] on div at bounding box center [323, 197] width 75 height 20
click at [354, 202] on button "Next month" at bounding box center [351, 197] width 10 height 20
click at [355, 203] on button "Next month" at bounding box center [351, 197] width 10 height 20
click at [348, 203] on button "Next month" at bounding box center [351, 197] width 10 height 20
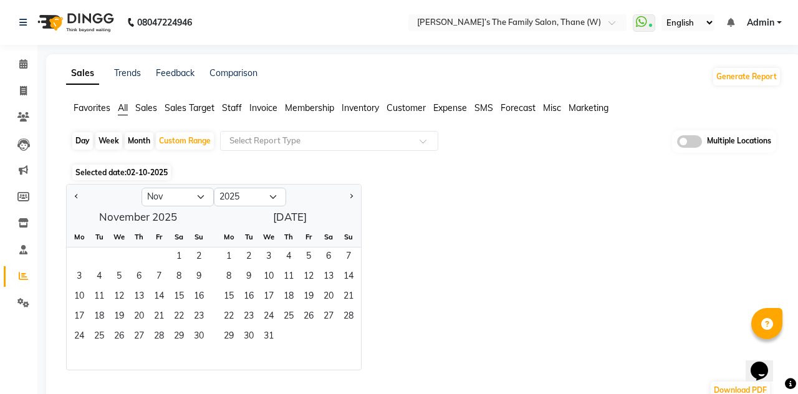
click at [349, 203] on button "Next month" at bounding box center [351, 197] width 10 height 20
click at [345, 206] on div at bounding box center [323, 197] width 75 height 20
click at [346, 202] on button "Next month" at bounding box center [351, 197] width 10 height 20
select select "1"
select select "2026"
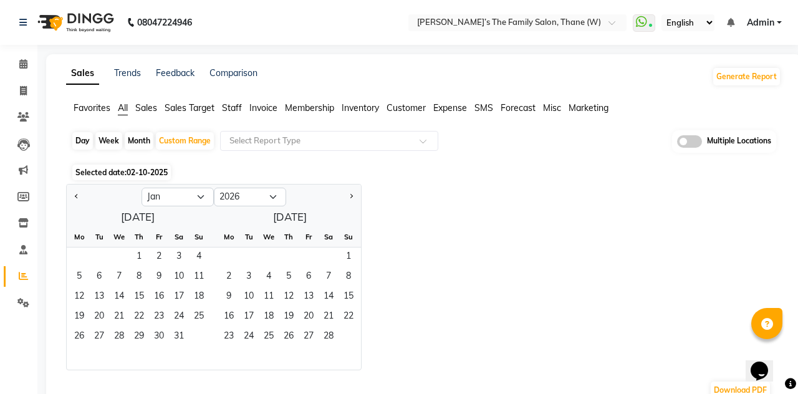
click at [77, 196] on span "Previous month" at bounding box center [77, 196] width 4 height 4
select select "12"
select select "2025"
click at [77, 196] on span "Previous month" at bounding box center [77, 196] width 4 height 4
select select "11"
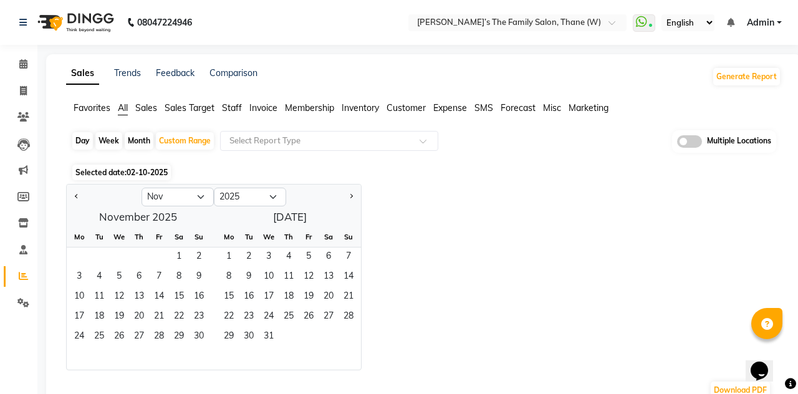
click at [197, 334] on span "30" at bounding box center [199, 337] width 20 height 20
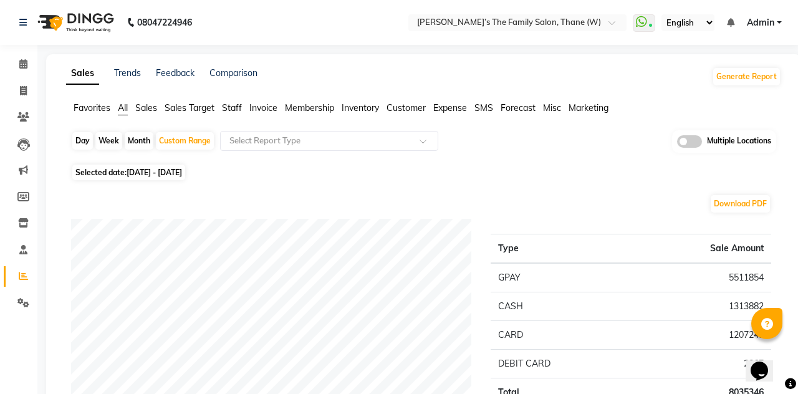
click at [402, 112] on span "Customer" at bounding box center [406, 107] width 39 height 11
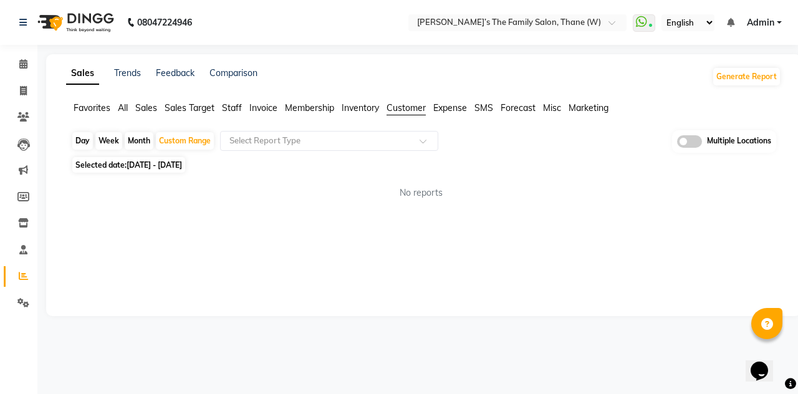
click at [314, 145] on input "text" at bounding box center [317, 141] width 180 height 12
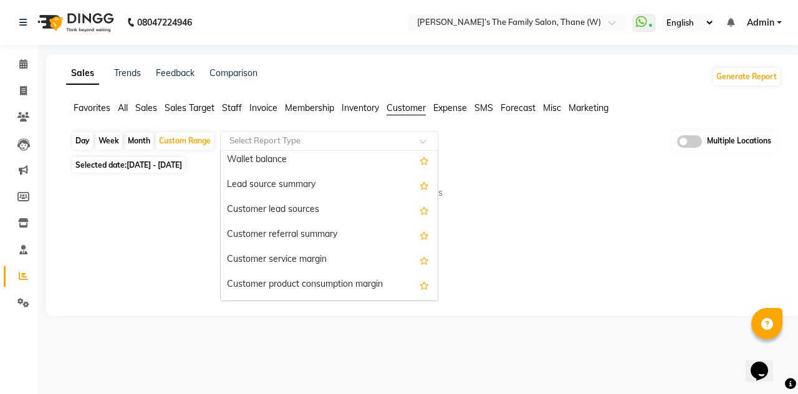
scroll to position [30, 0]
click at [282, 206] on div "Customer lead sources" at bounding box center [329, 208] width 217 height 25
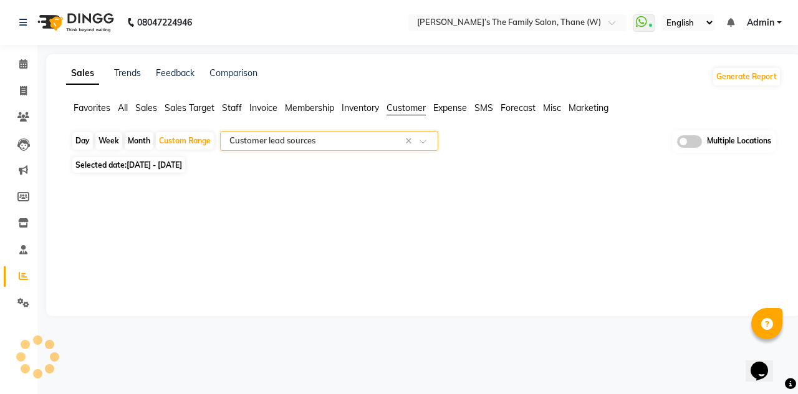
select select "full_report"
select select "csv"
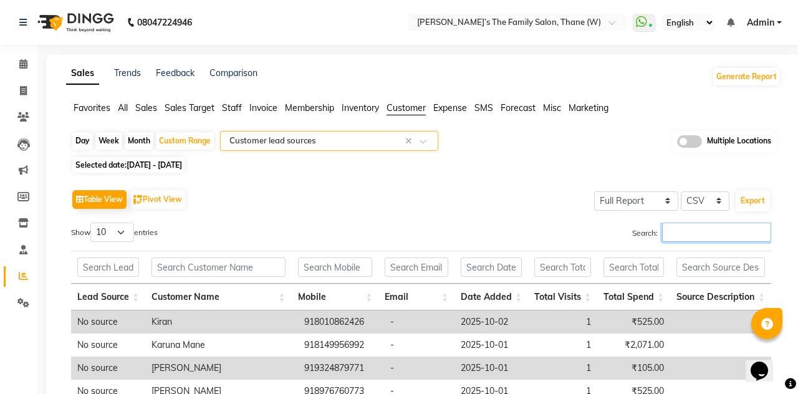
click at [671, 234] on input "Search:" at bounding box center [716, 232] width 109 height 19
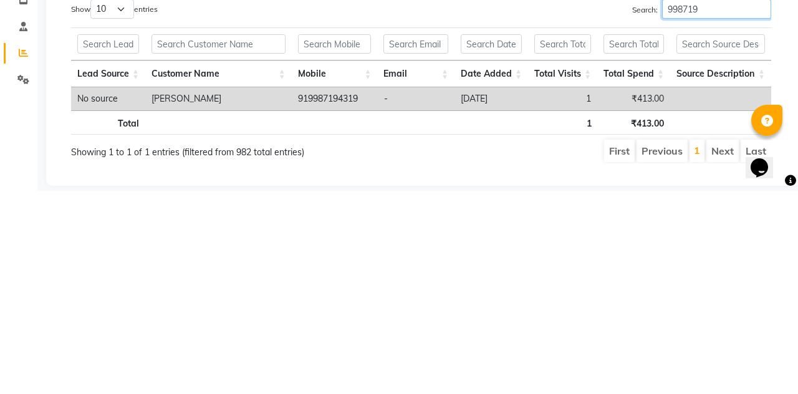
scroll to position [26, 0]
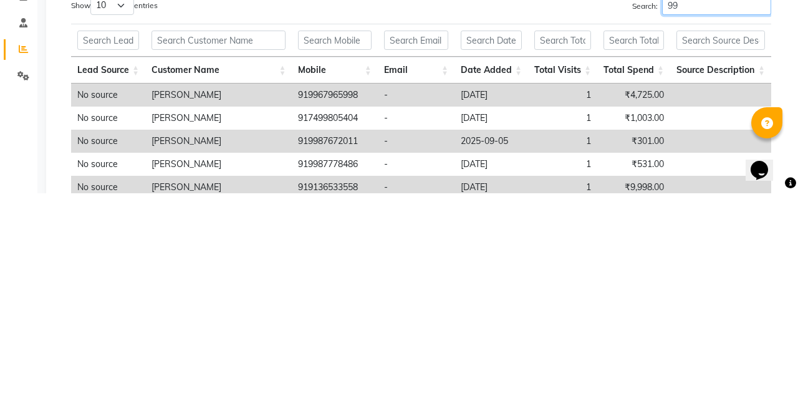
type input "9"
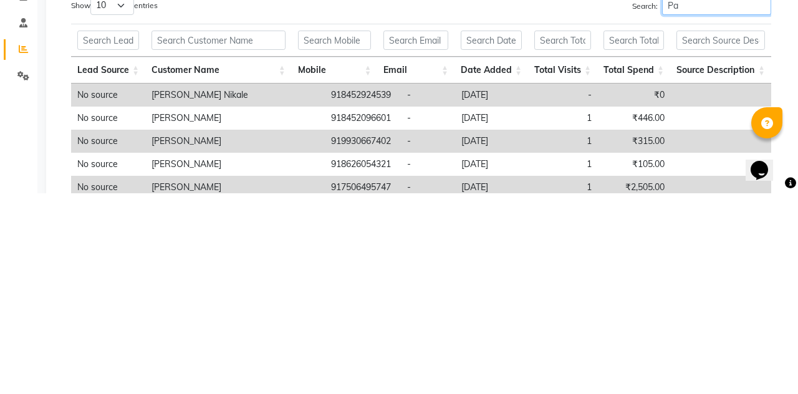
type input "P"
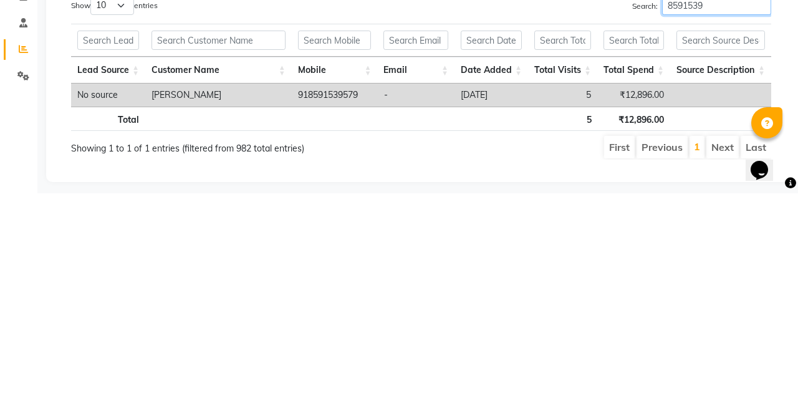
type input "8591539"
